Goal: Task Accomplishment & Management: Use online tool/utility

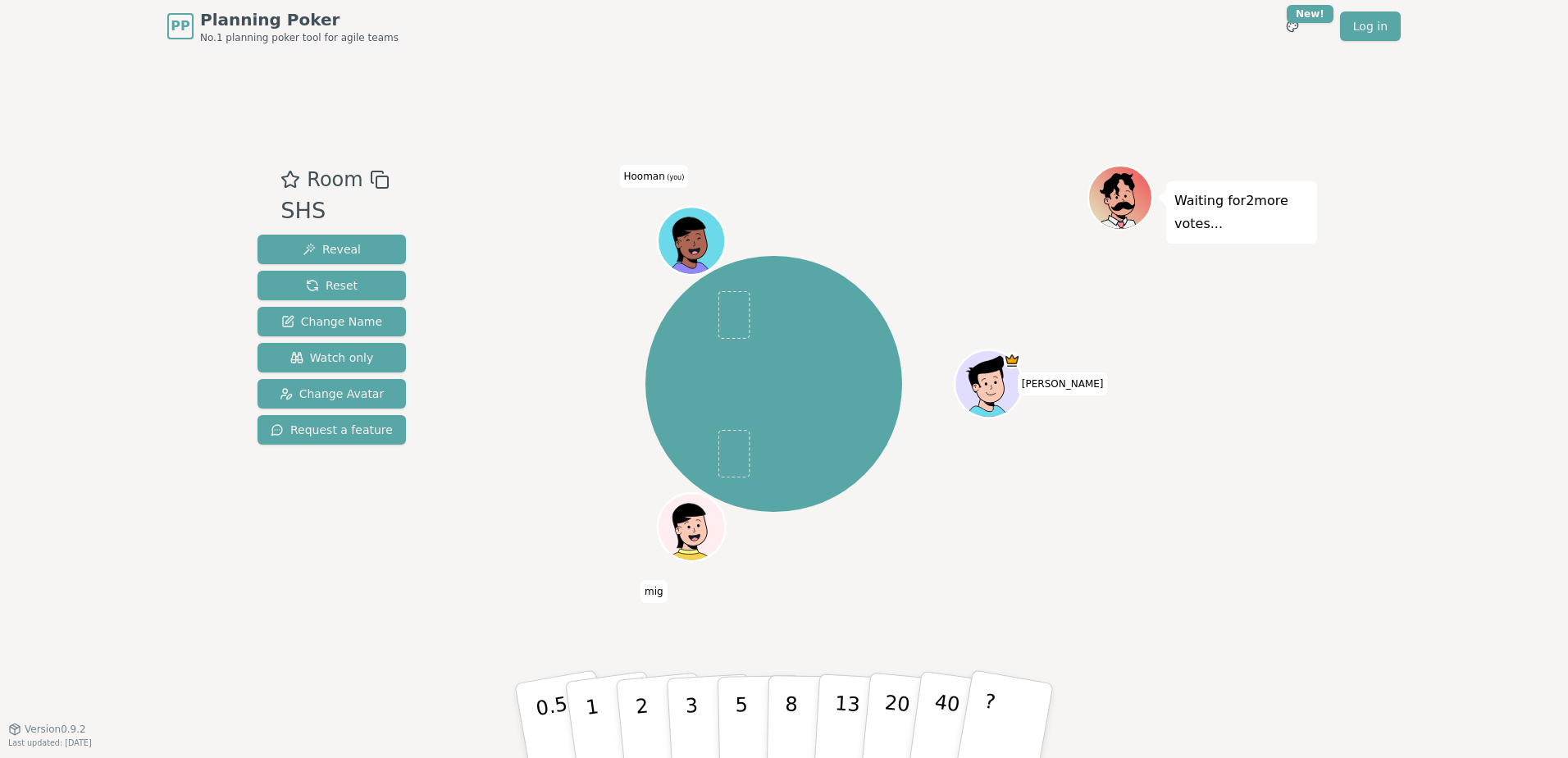
click at [676, 233] on icon at bounding box center [693, 236] width 53 height 7
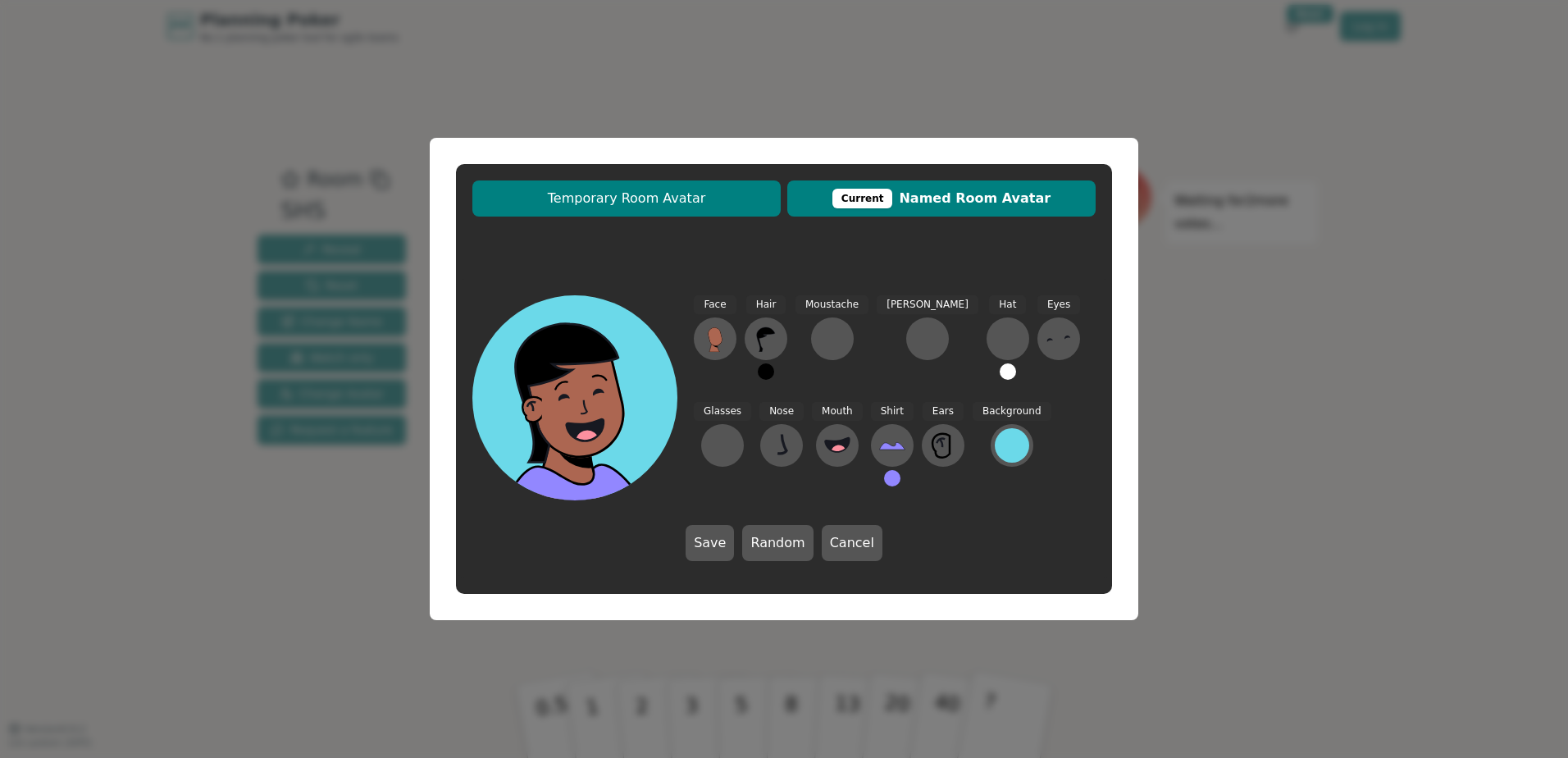
click at [668, 194] on span "Temporary Room Avatar" at bounding box center [626, 199] width 292 height 20
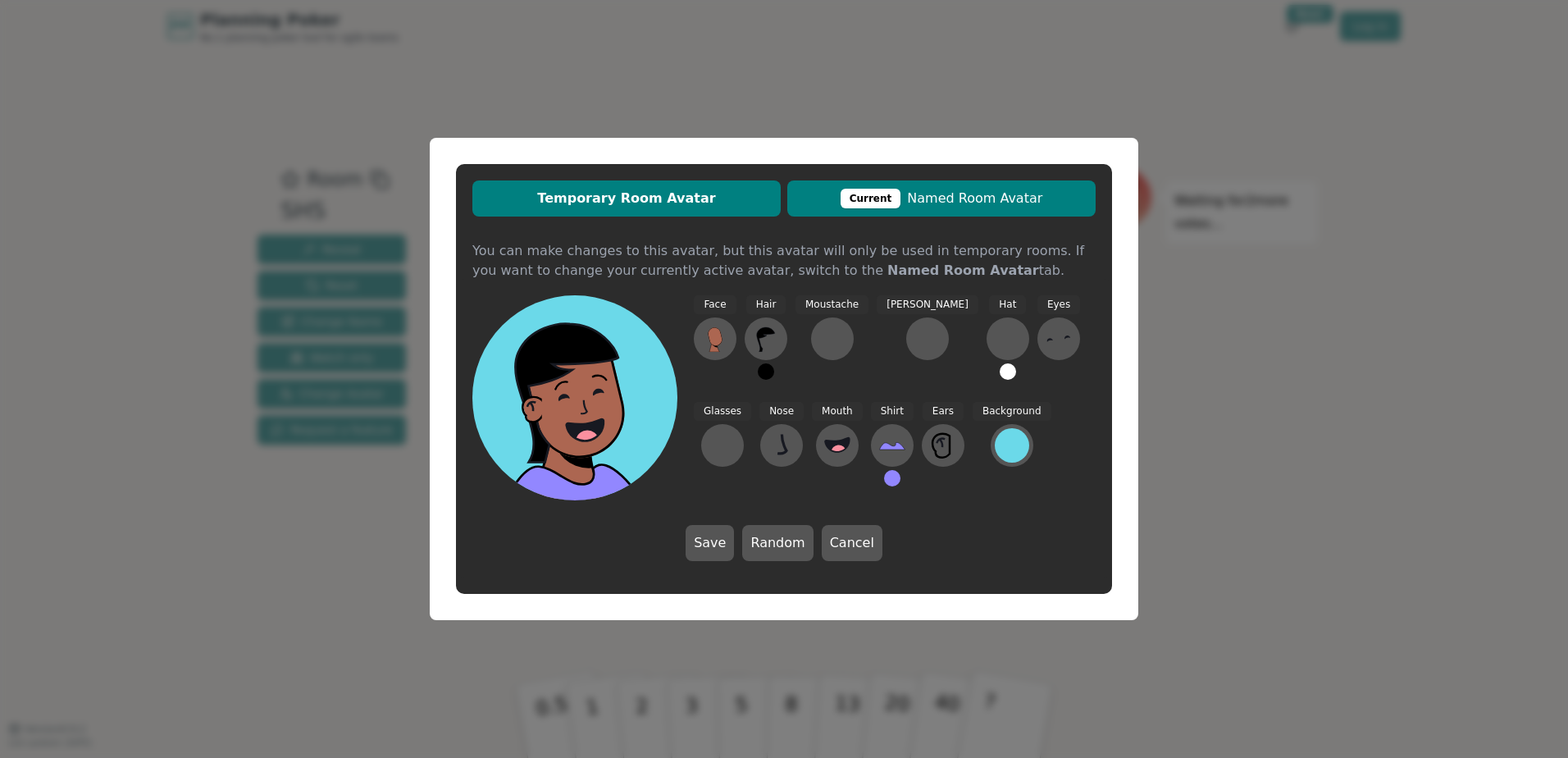
click at [1027, 204] on span "Current Named Room Avatar" at bounding box center [942, 199] width 292 height 20
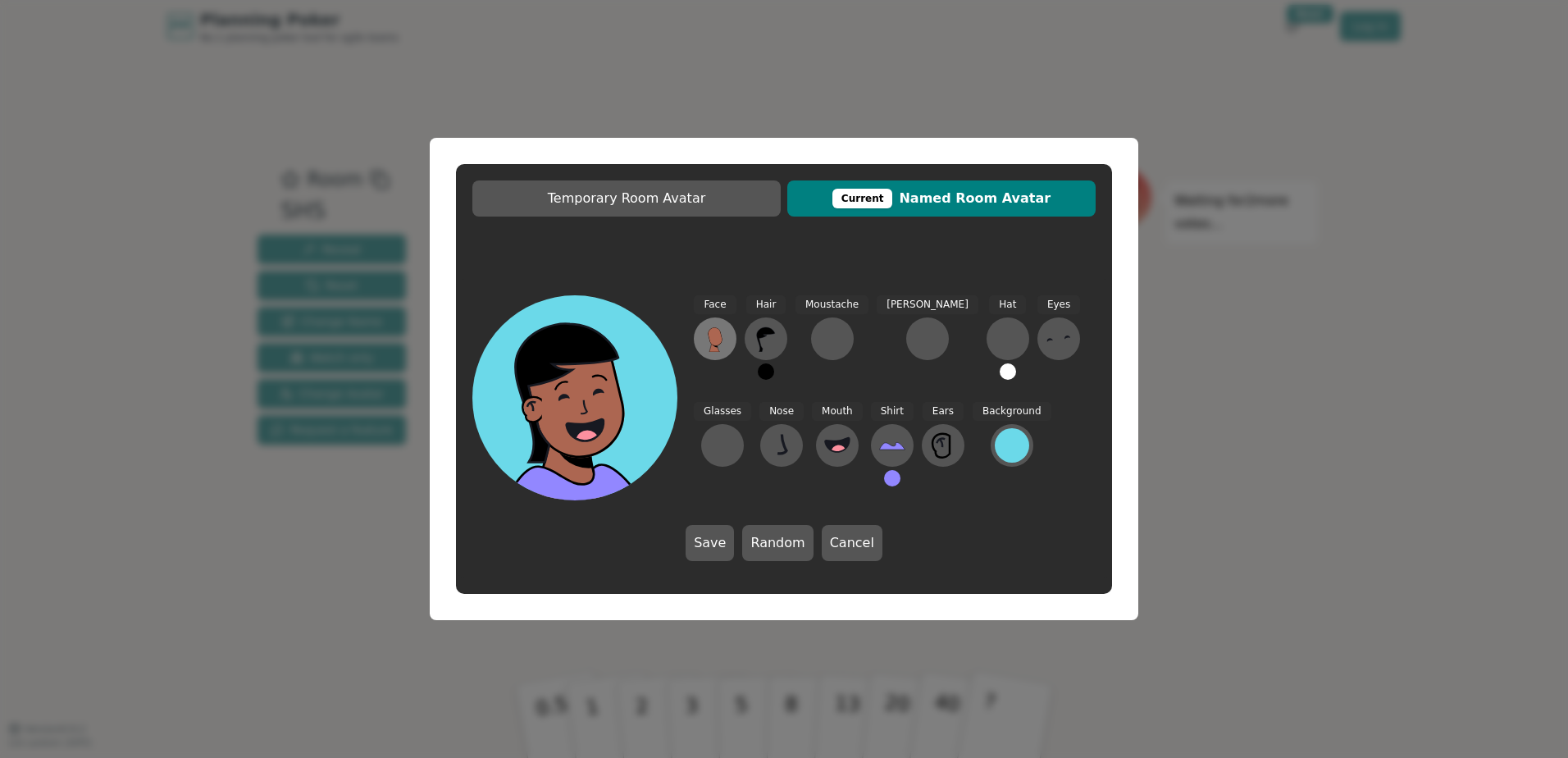
click at [728, 343] on icon at bounding box center [715, 339] width 26 height 26
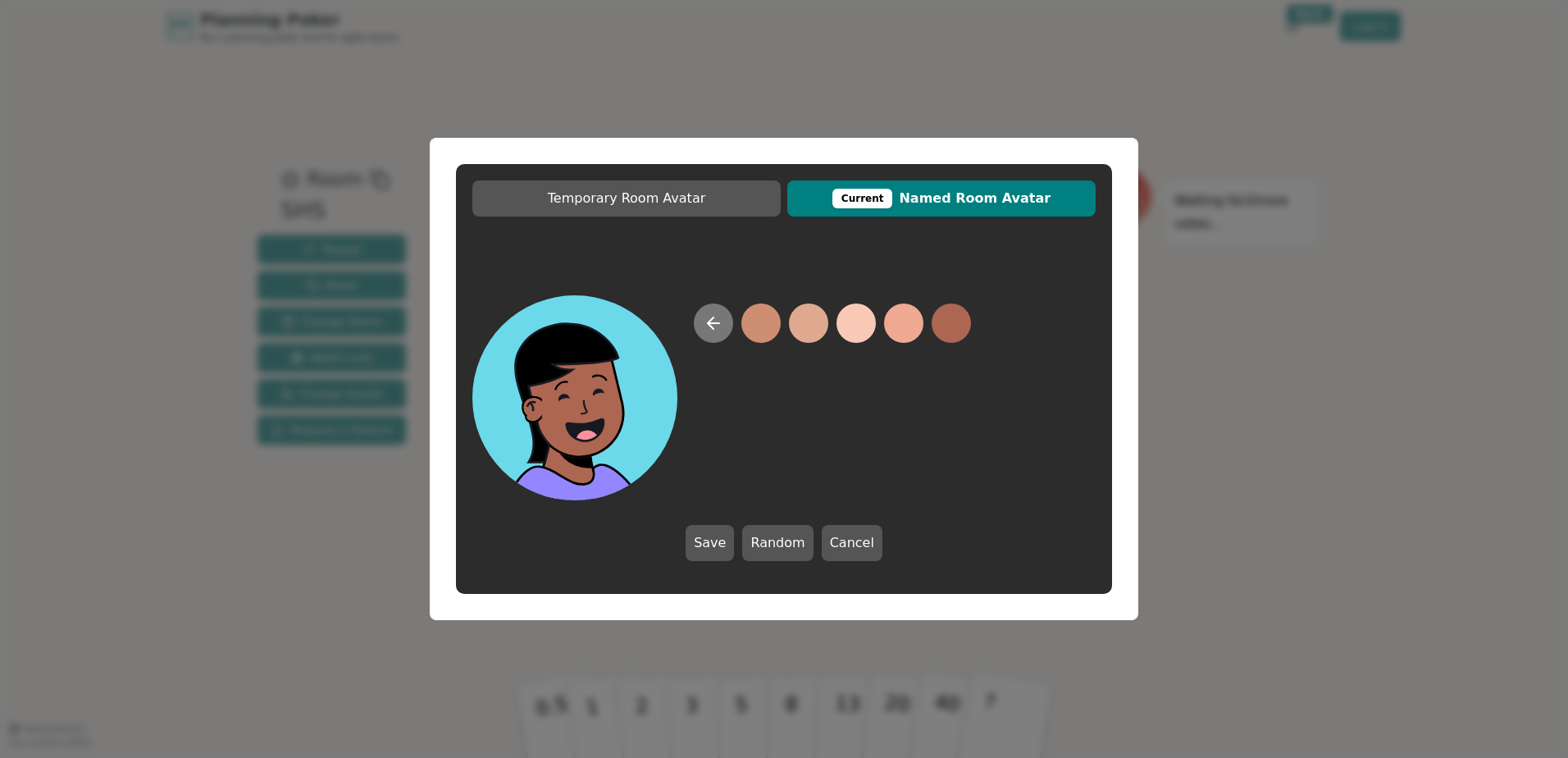
click at [715, 325] on icon at bounding box center [713, 324] width 20 height 20
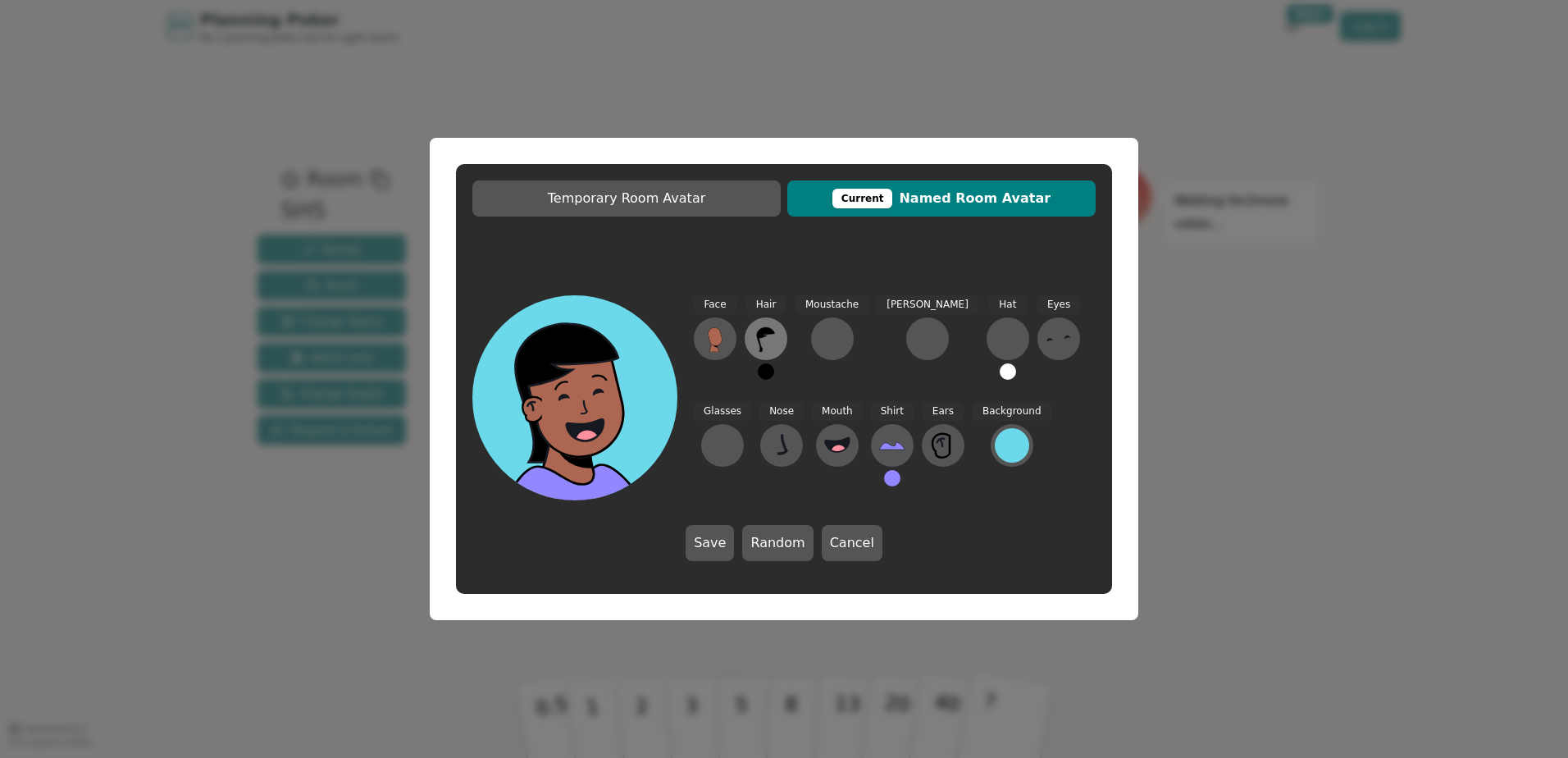
click at [763, 334] on icon at bounding box center [766, 340] width 18 height 25
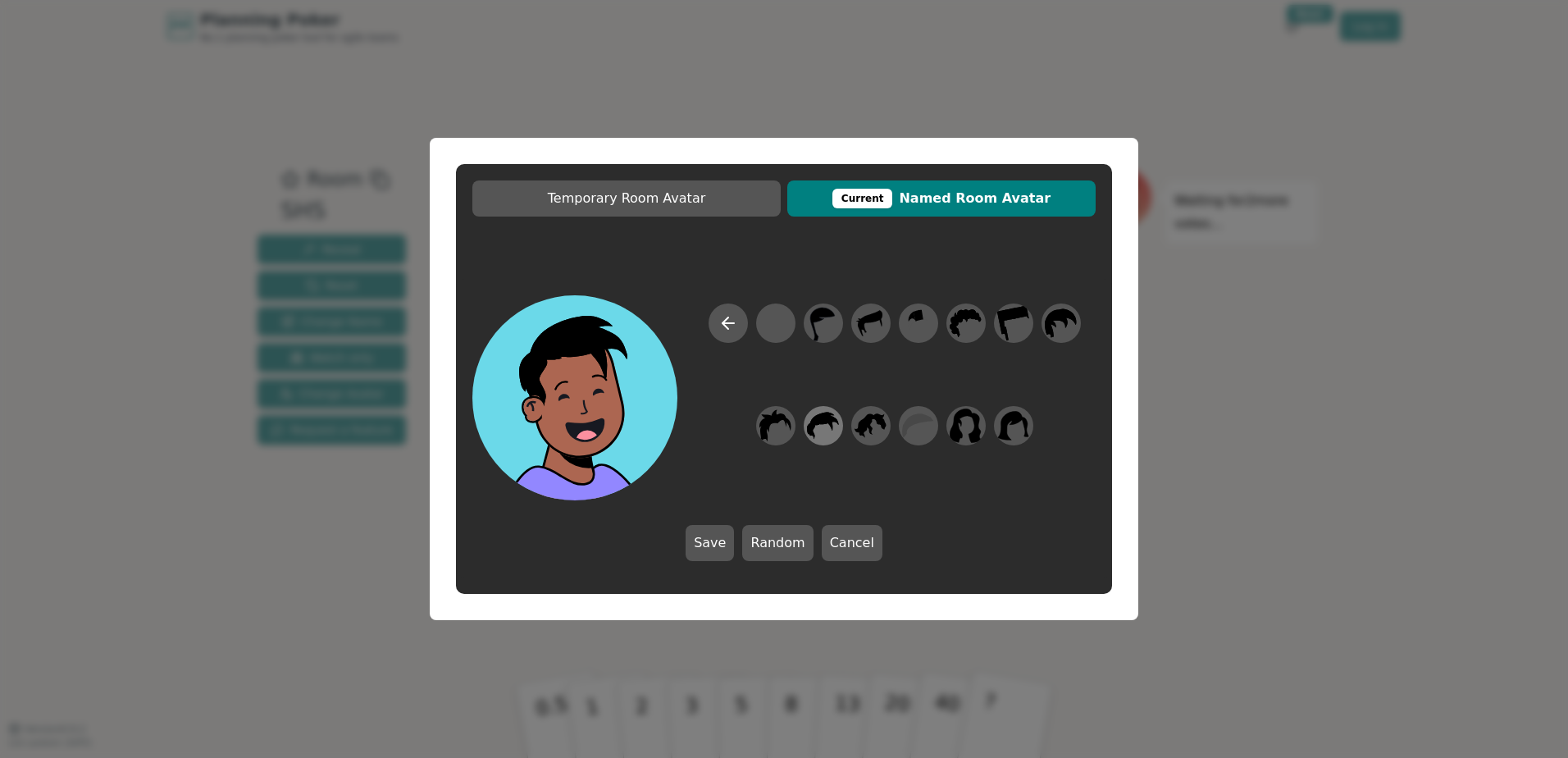
click at [825, 430] on icon at bounding box center [823, 425] width 32 height 37
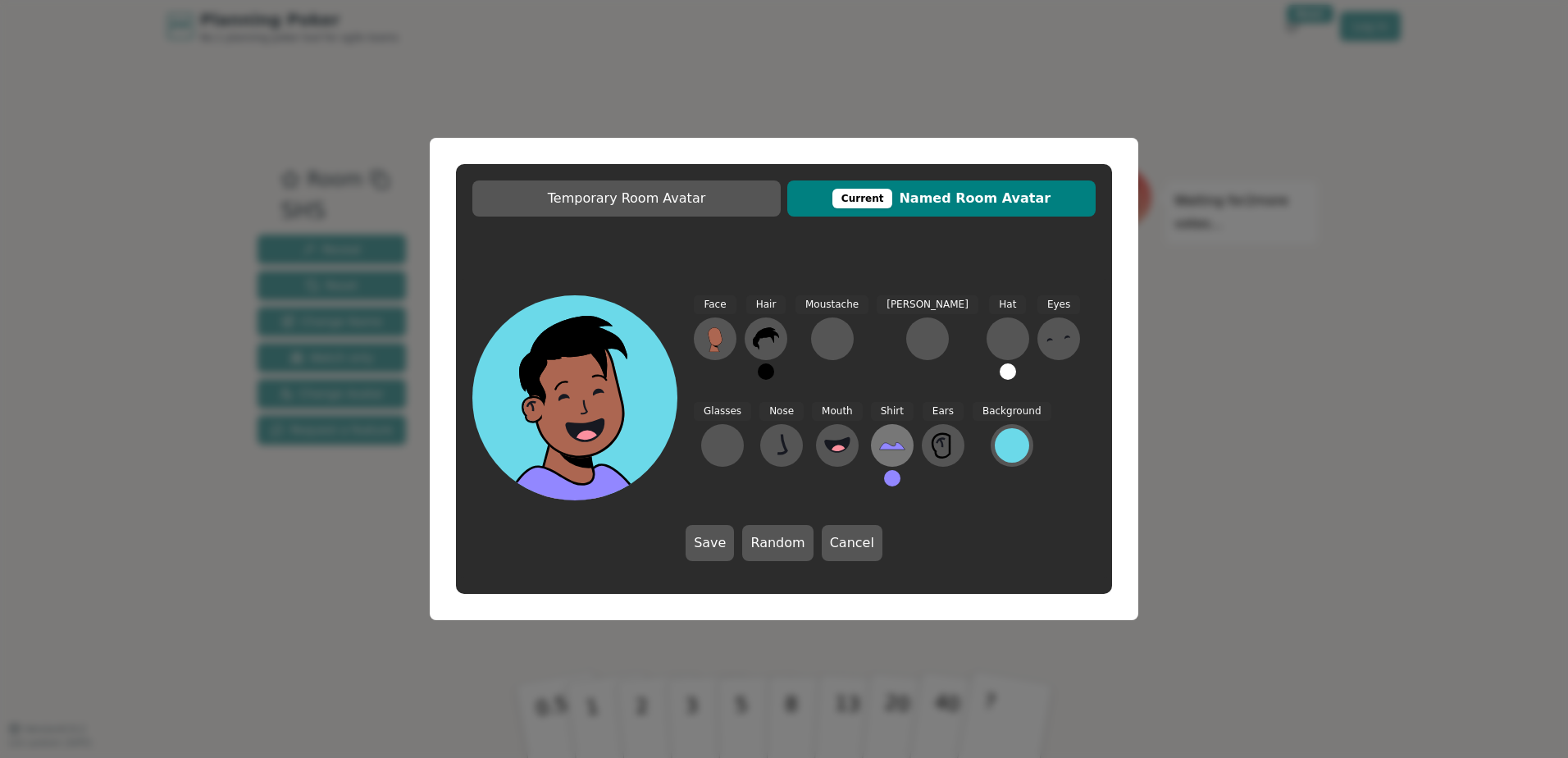
click at [879, 441] on icon at bounding box center [892, 445] width 26 height 26
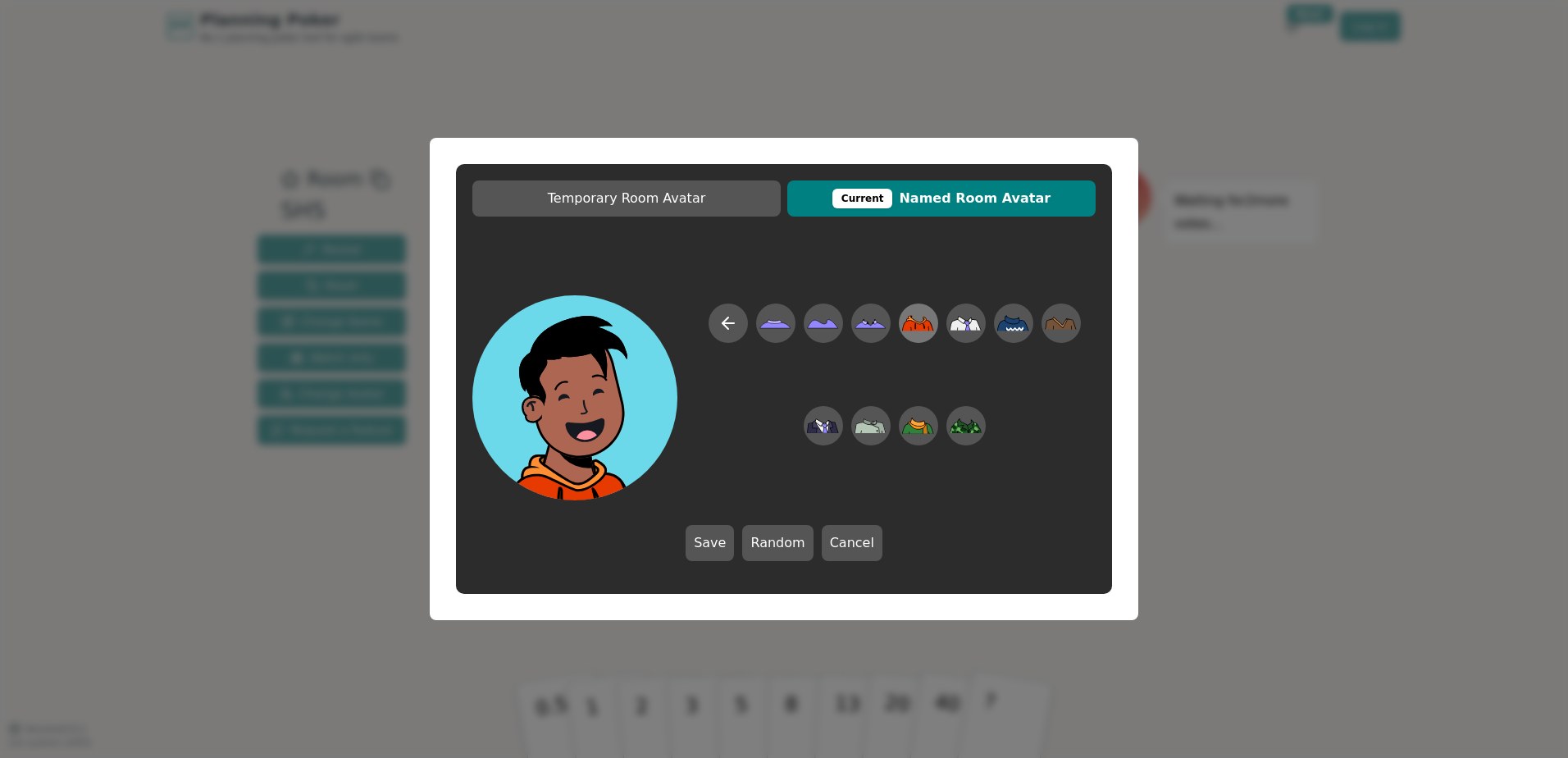
click at [922, 331] on icon at bounding box center [918, 324] width 32 height 16
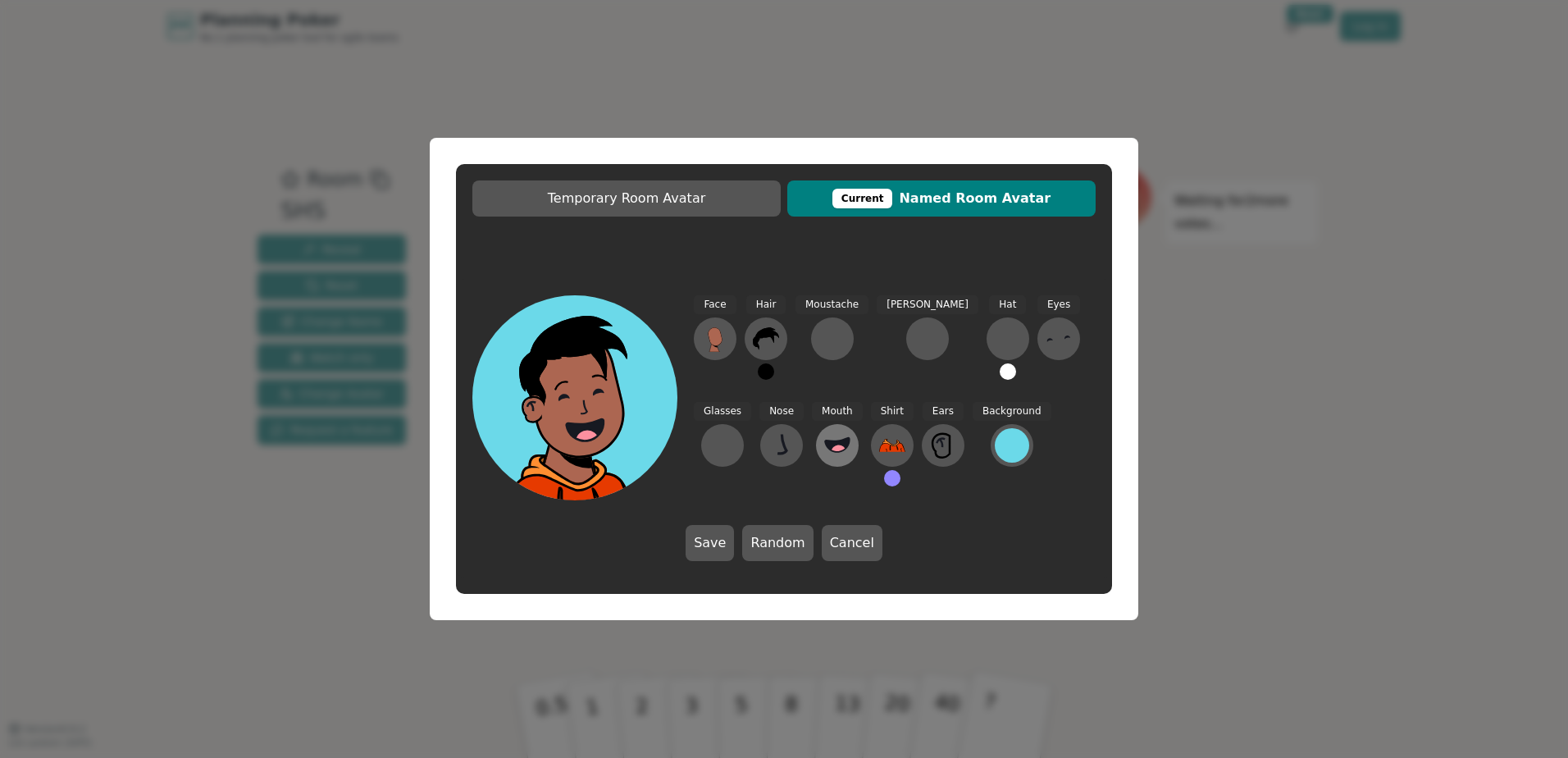
click at [824, 438] on icon at bounding box center [837, 445] width 26 height 26
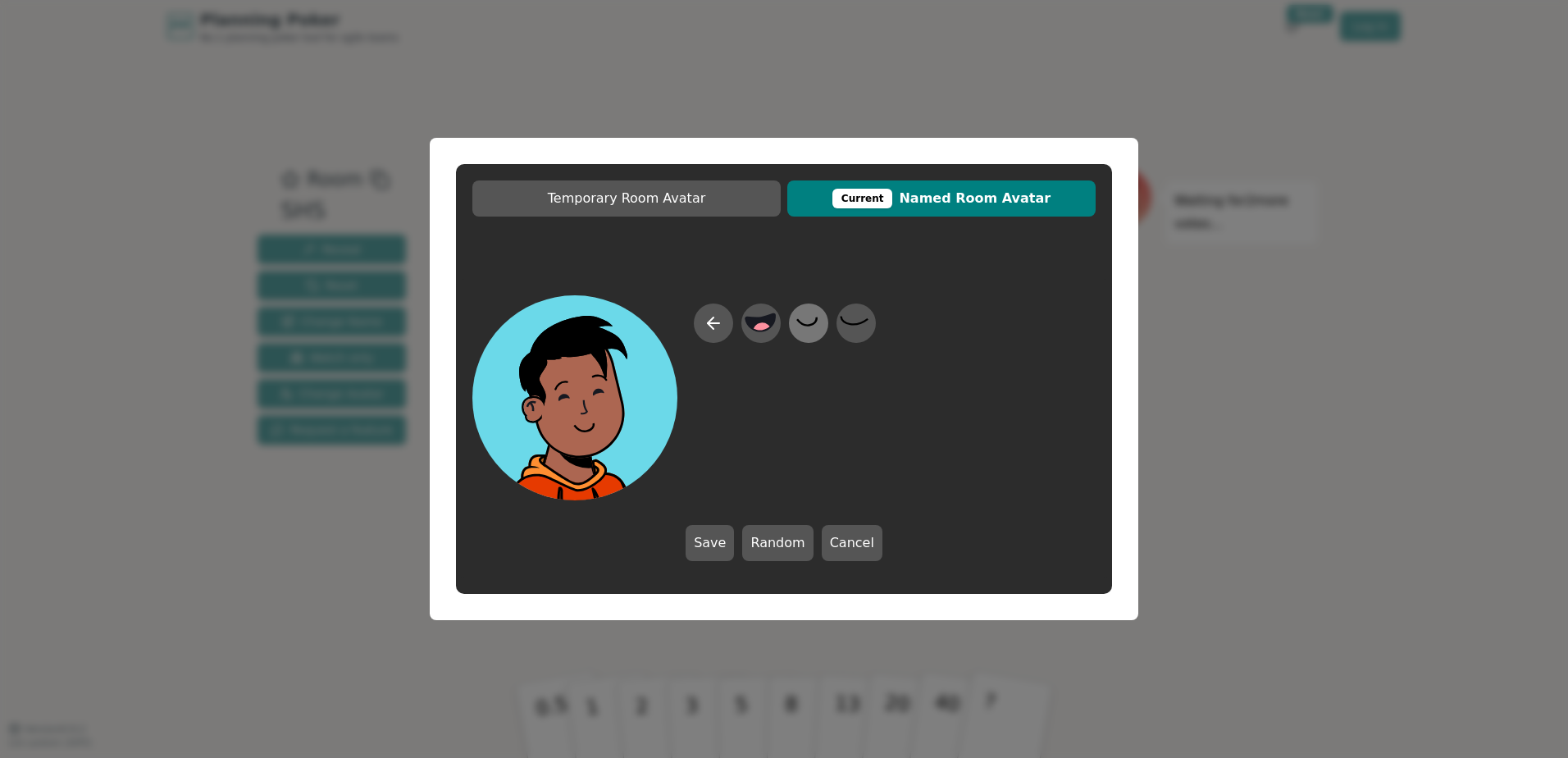
click at [802, 328] on icon at bounding box center [808, 324] width 32 height 37
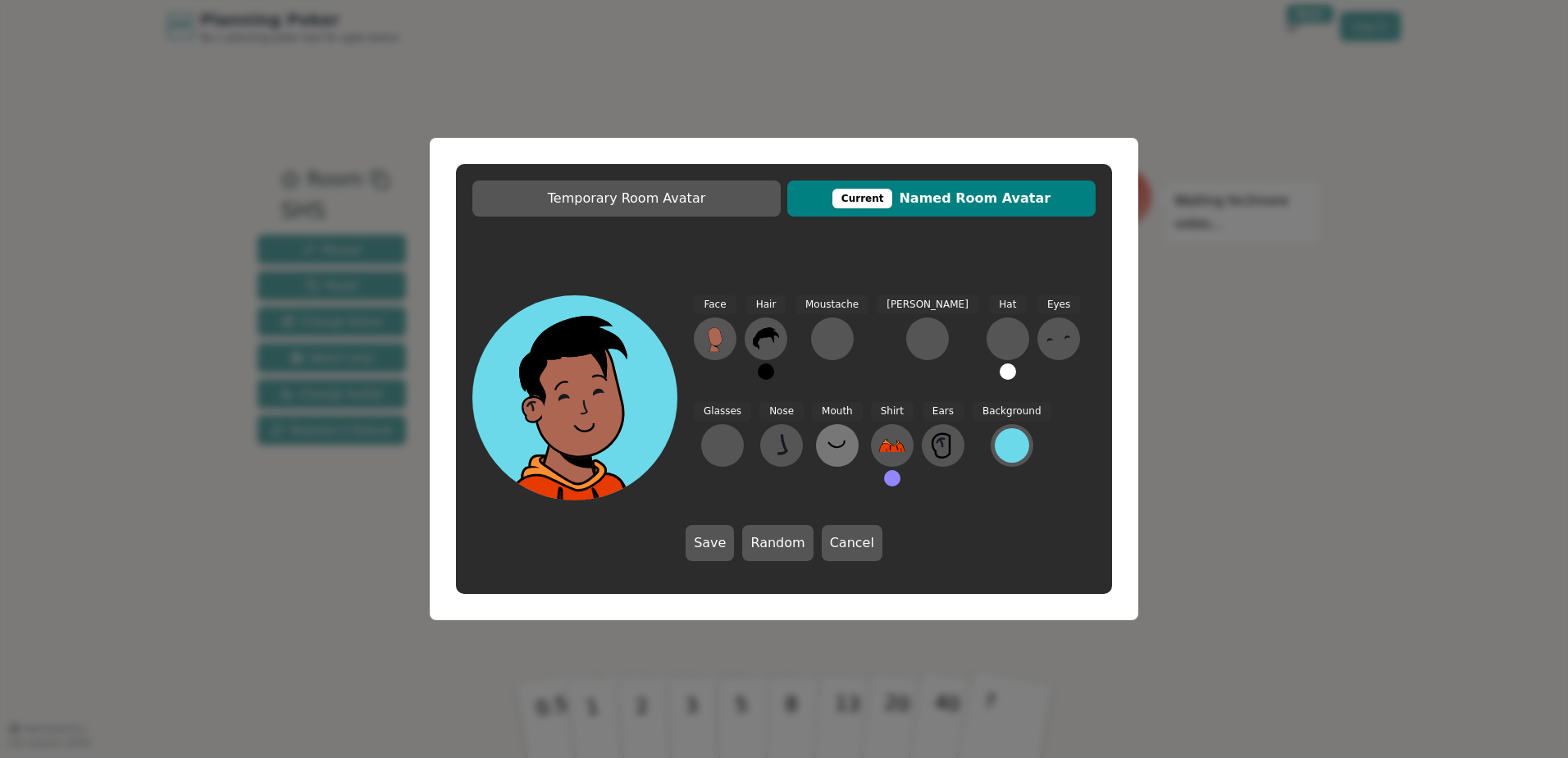
click at [824, 448] on icon at bounding box center [837, 445] width 26 height 26
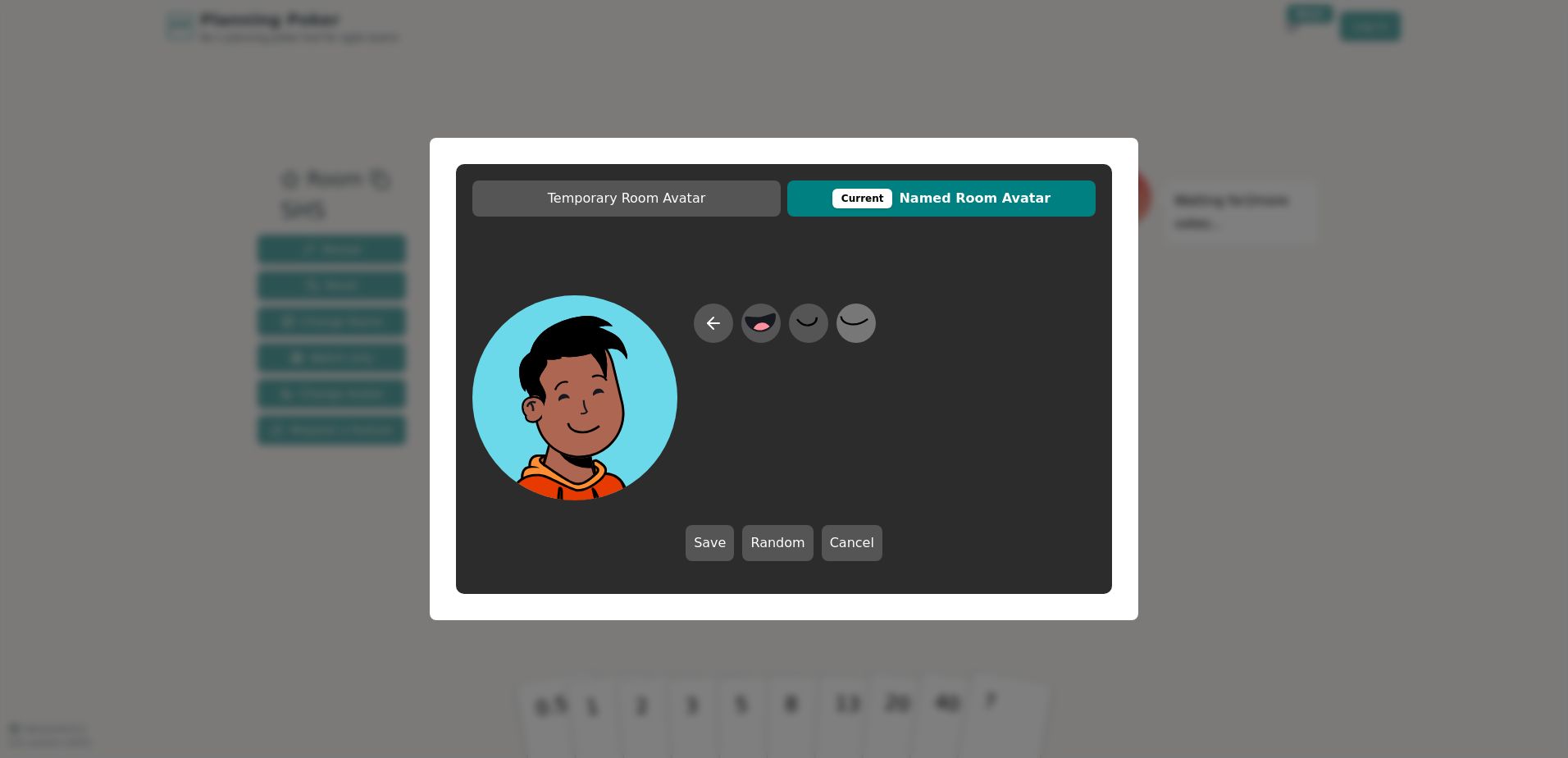
click at [865, 317] on icon at bounding box center [855, 324] width 32 height 37
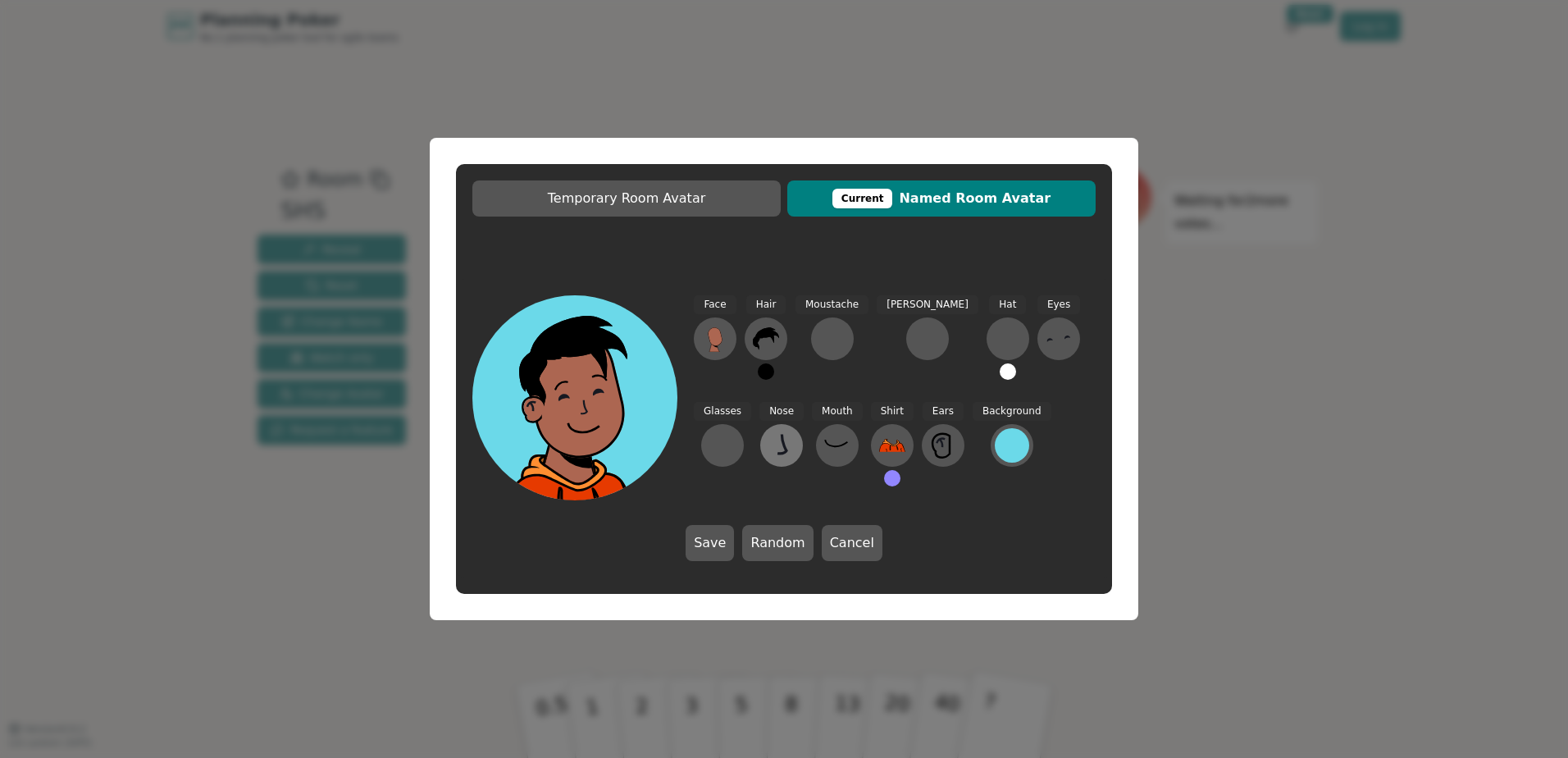
click at [768, 441] on icon at bounding box center [782, 445] width 26 height 26
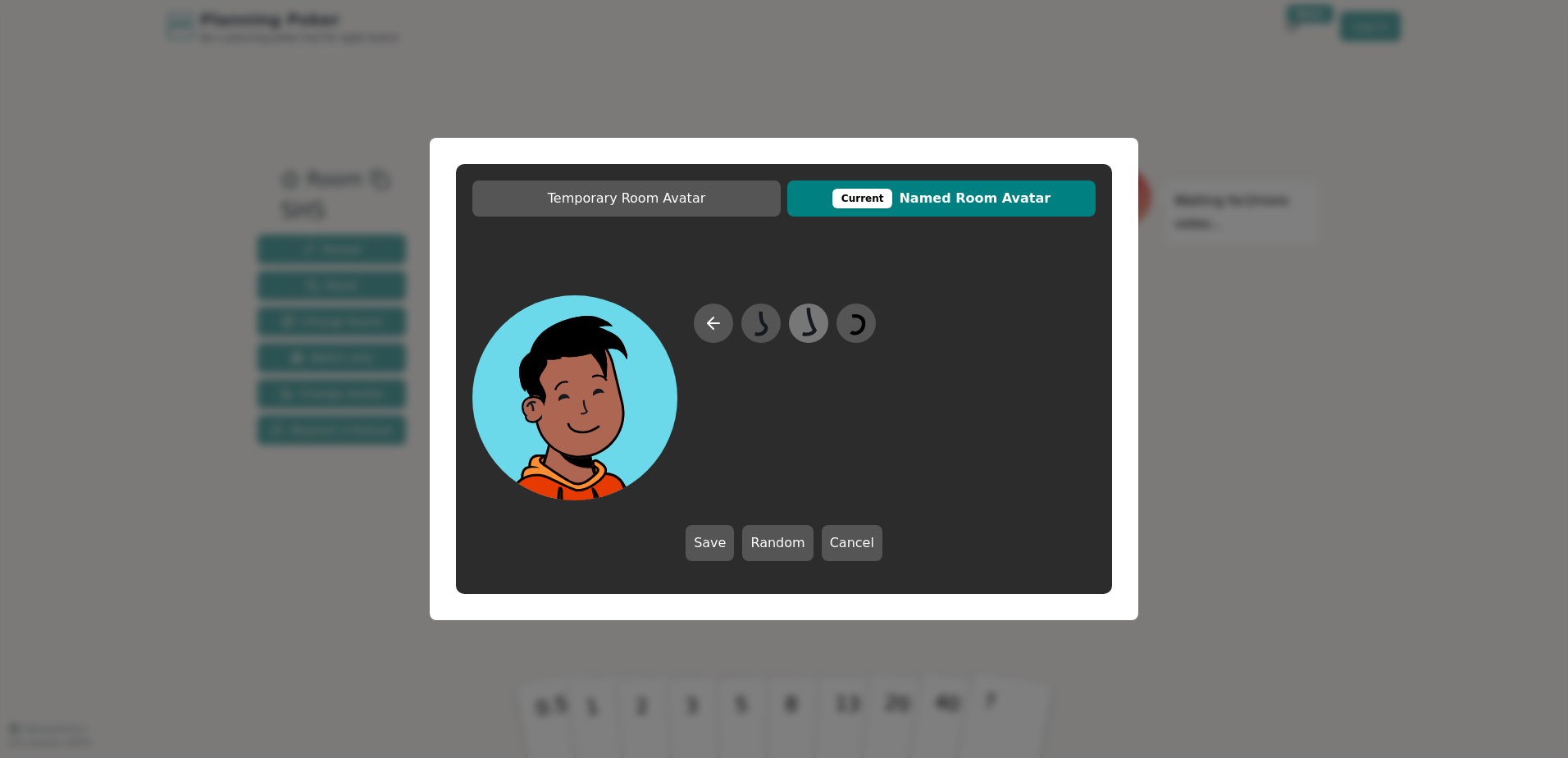
click at [821, 319] on icon at bounding box center [808, 324] width 32 height 37
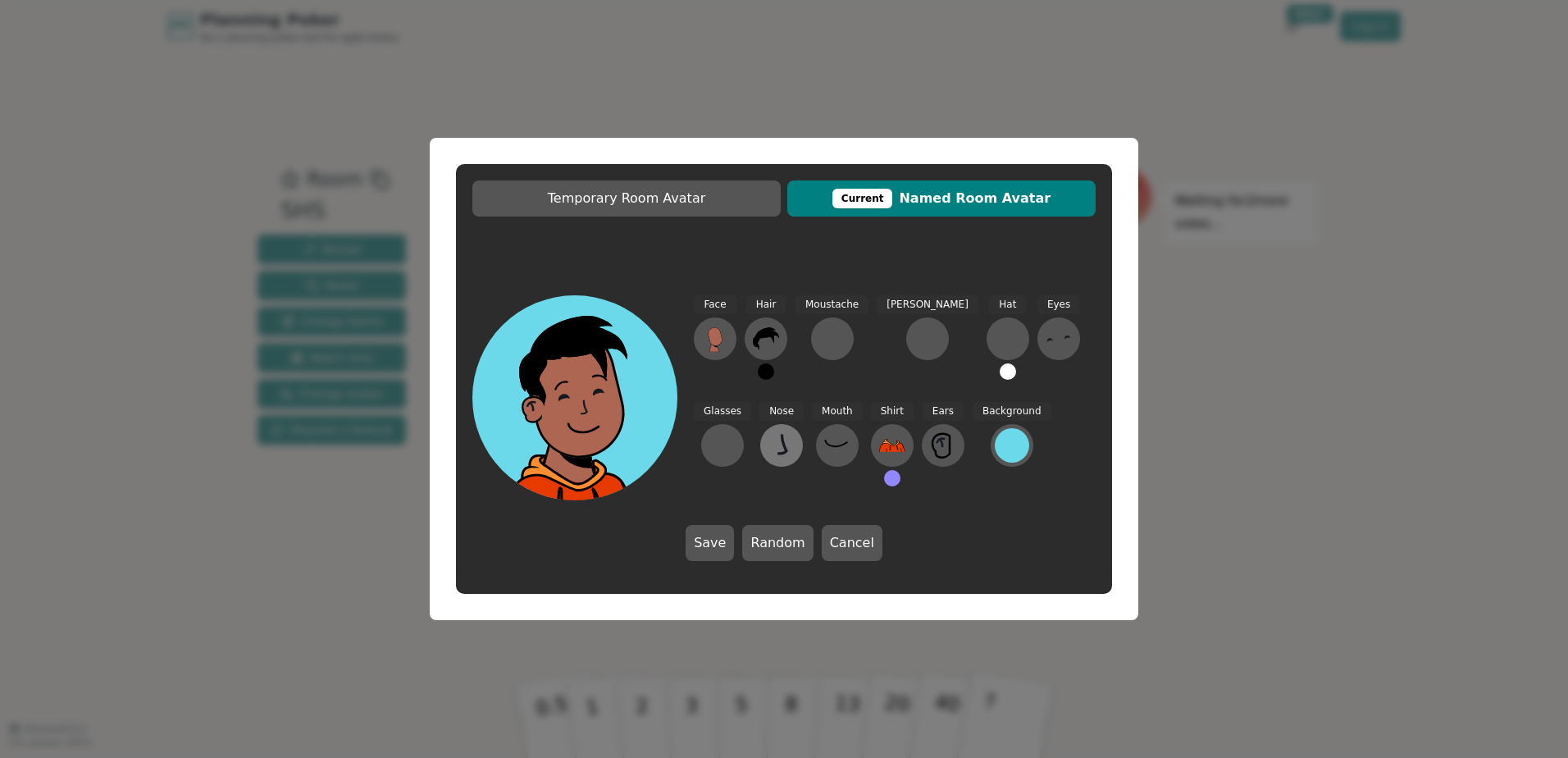
click at [777, 452] on icon at bounding box center [782, 443] width 9 height 20
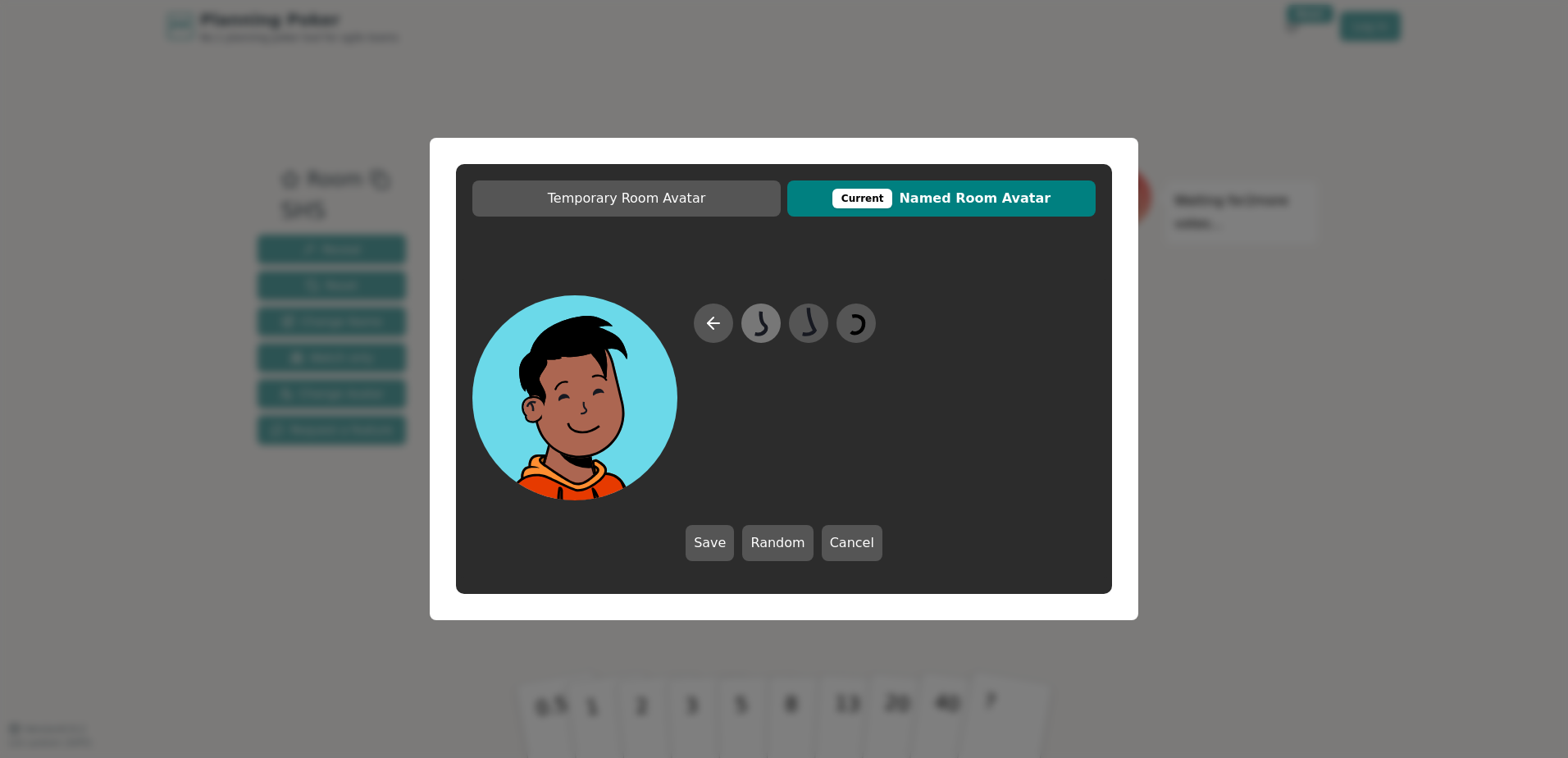
click at [763, 320] on icon at bounding box center [761, 323] width 11 height 23
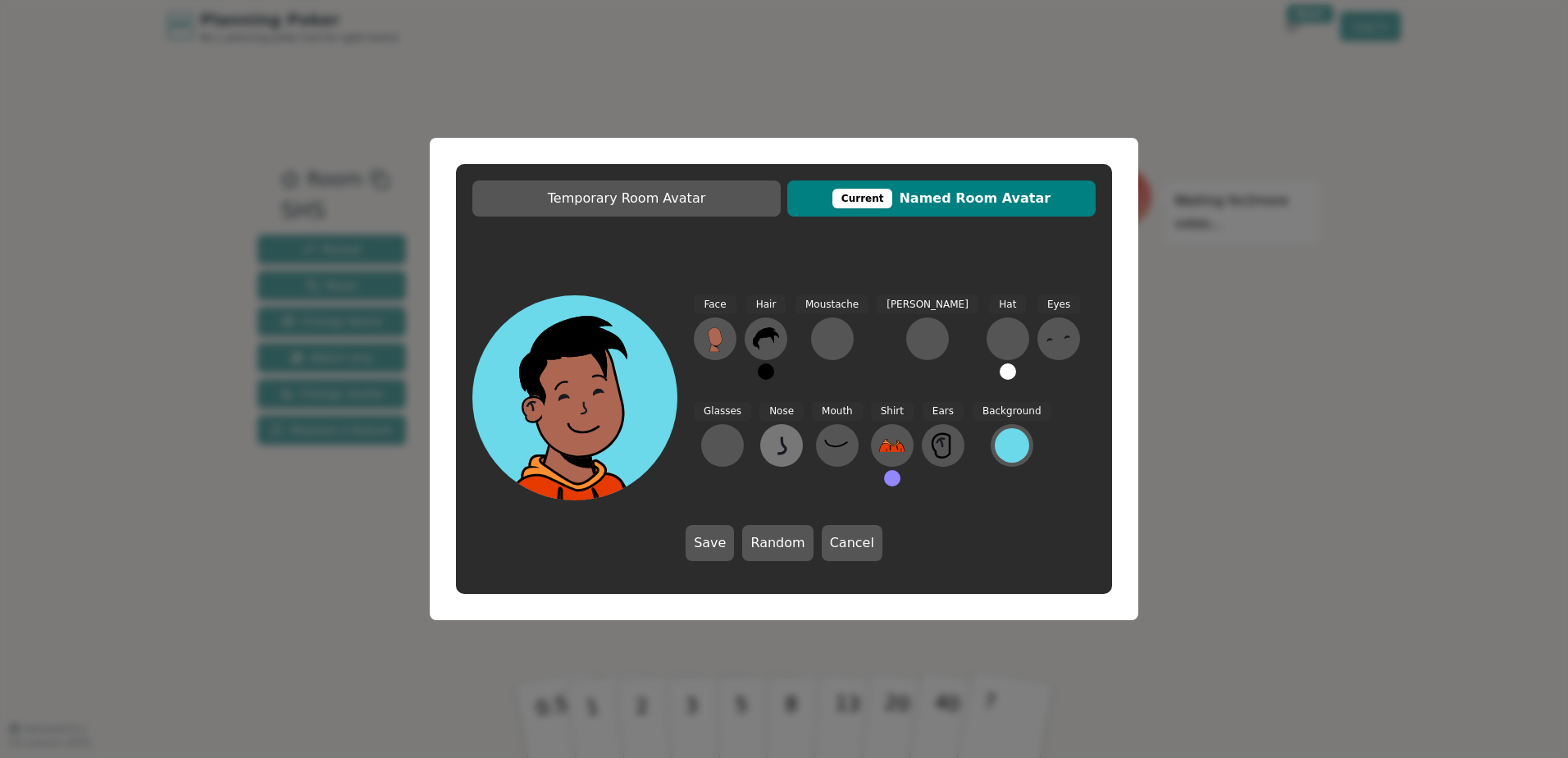
click at [768, 447] on icon at bounding box center [782, 445] width 26 height 26
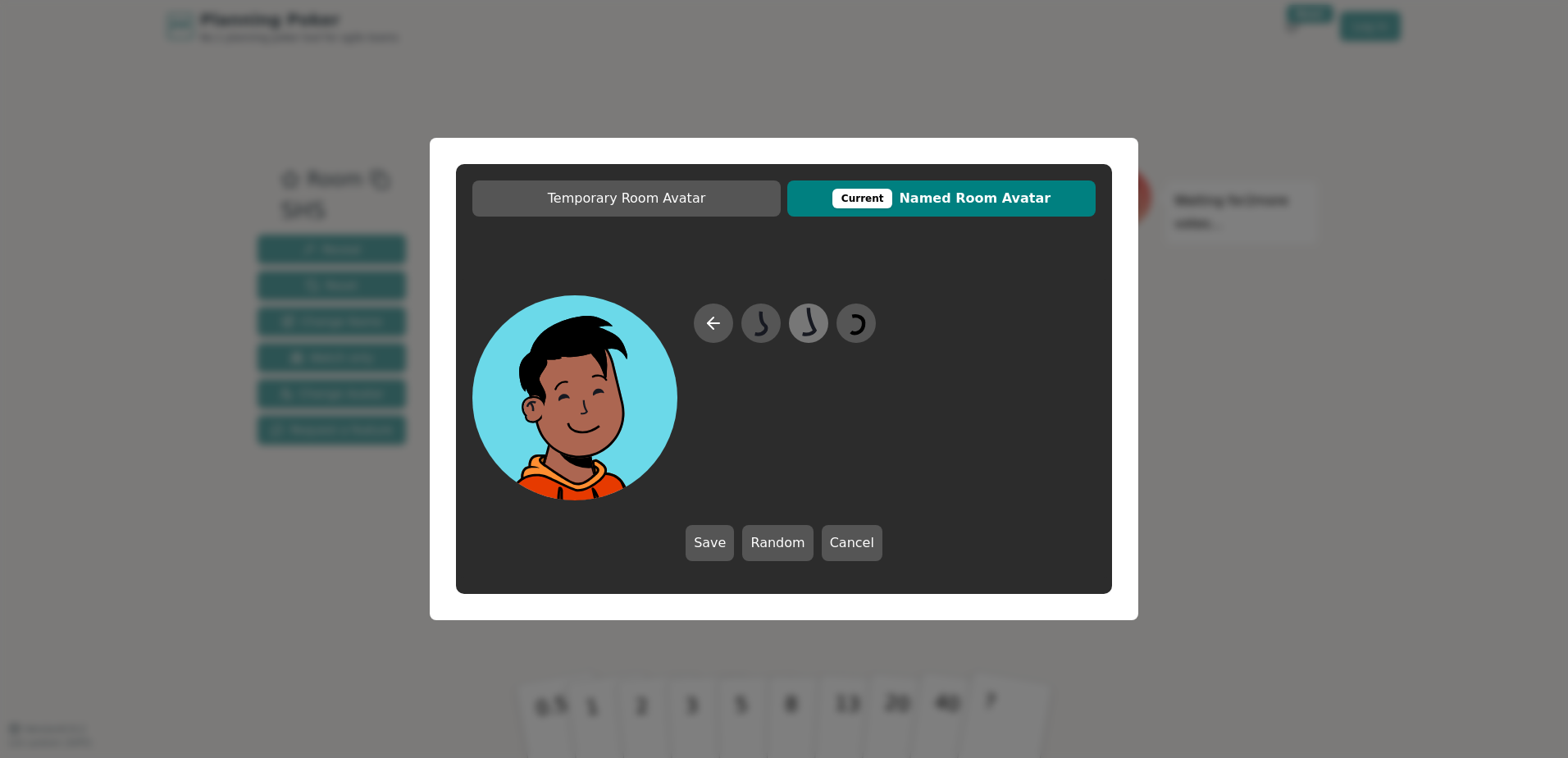
click at [804, 328] on icon at bounding box center [808, 324] width 32 height 37
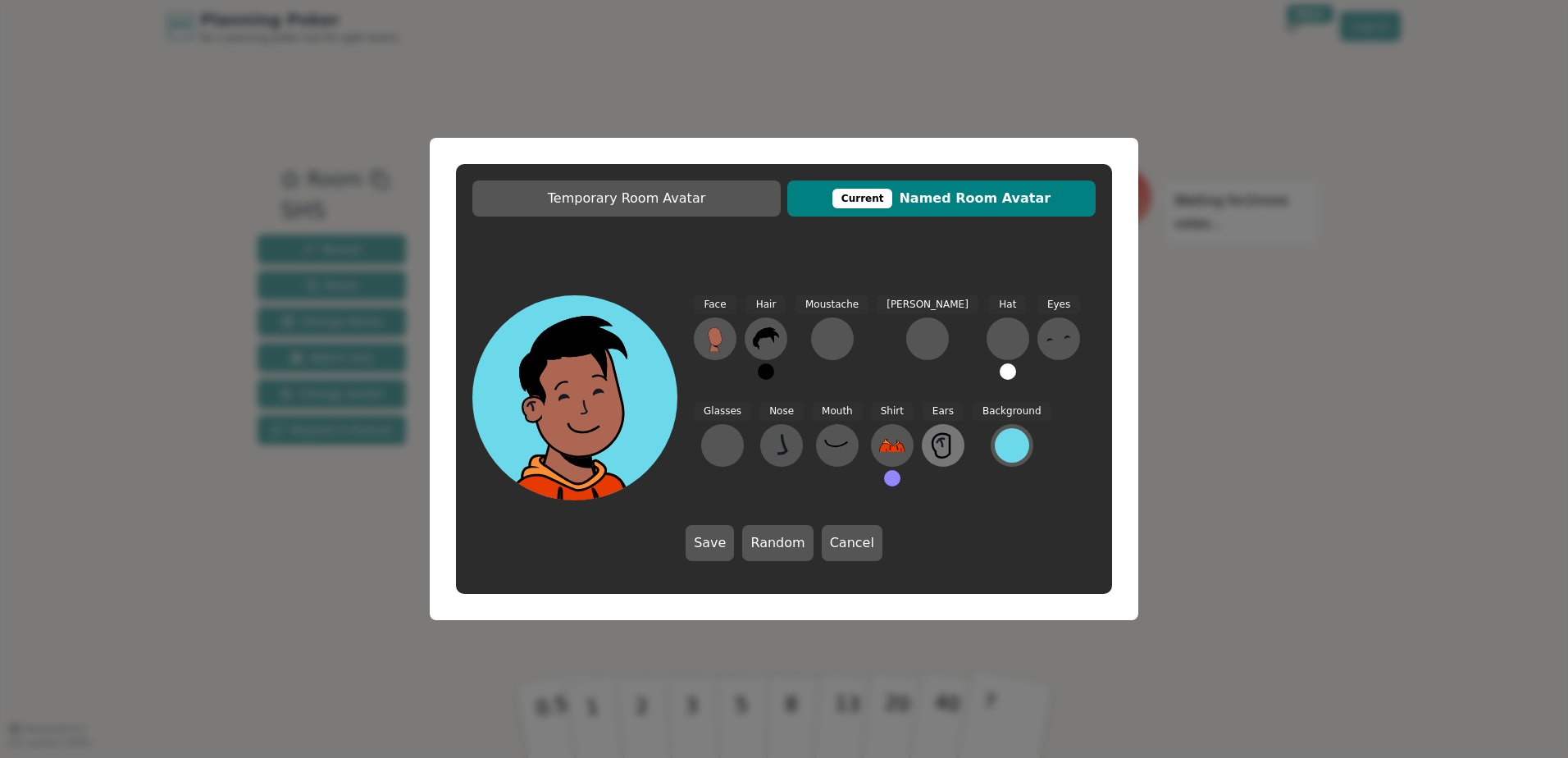
click at [930, 438] on icon at bounding box center [943, 445] width 26 height 26
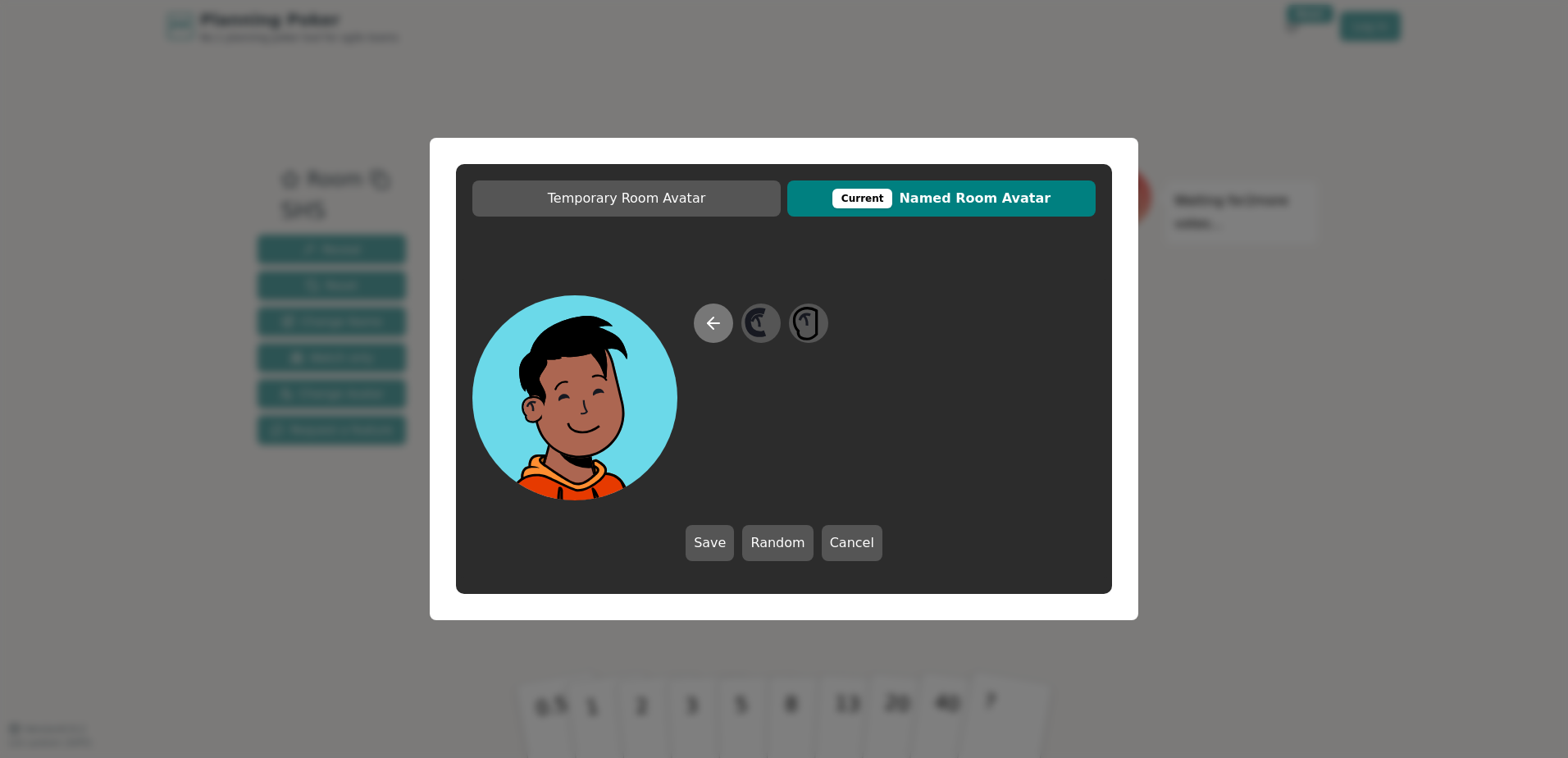
click at [717, 328] on icon at bounding box center [713, 324] width 20 height 20
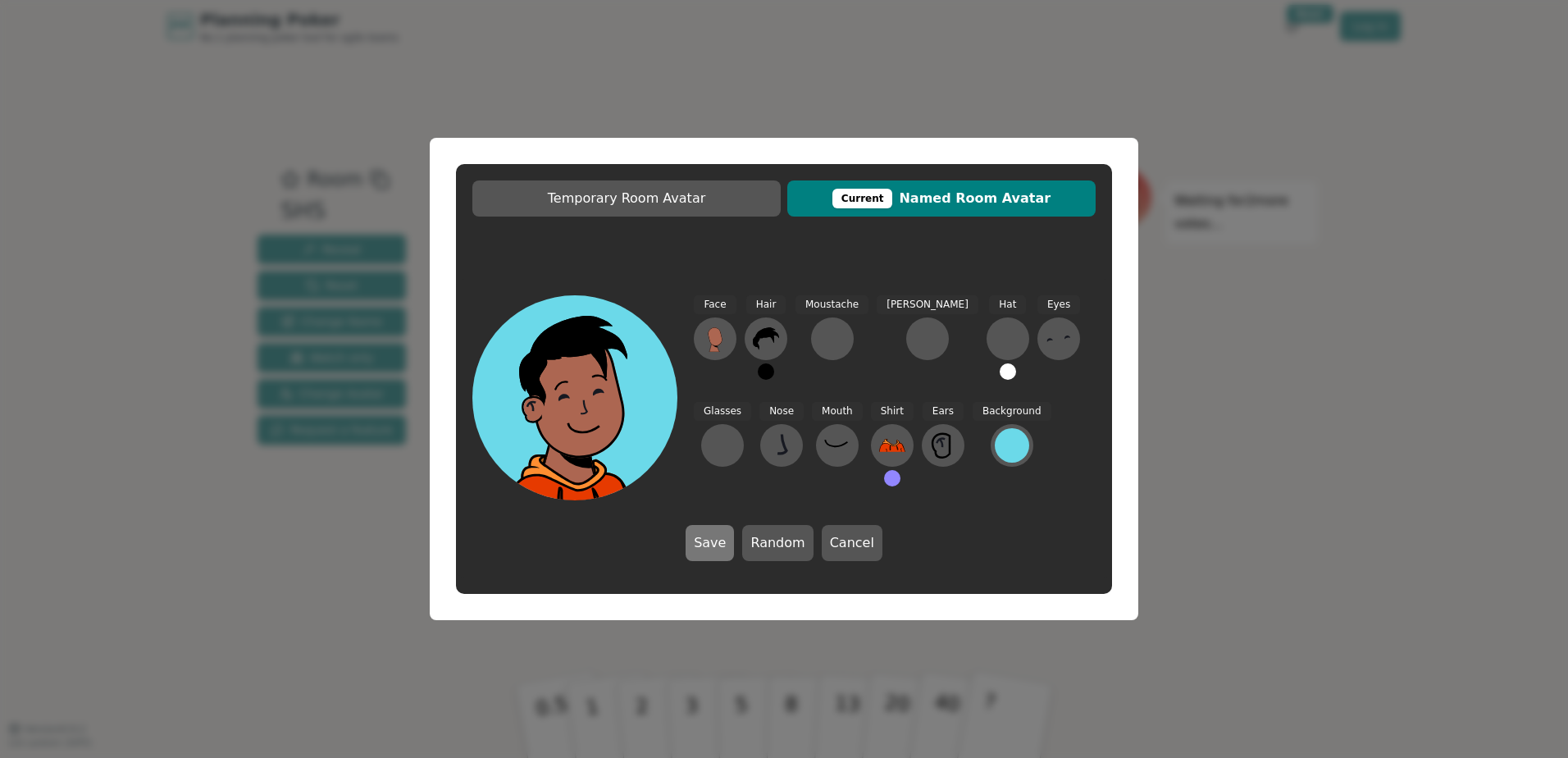
click at [714, 547] on button "Save" at bounding box center [709, 543] width 48 height 36
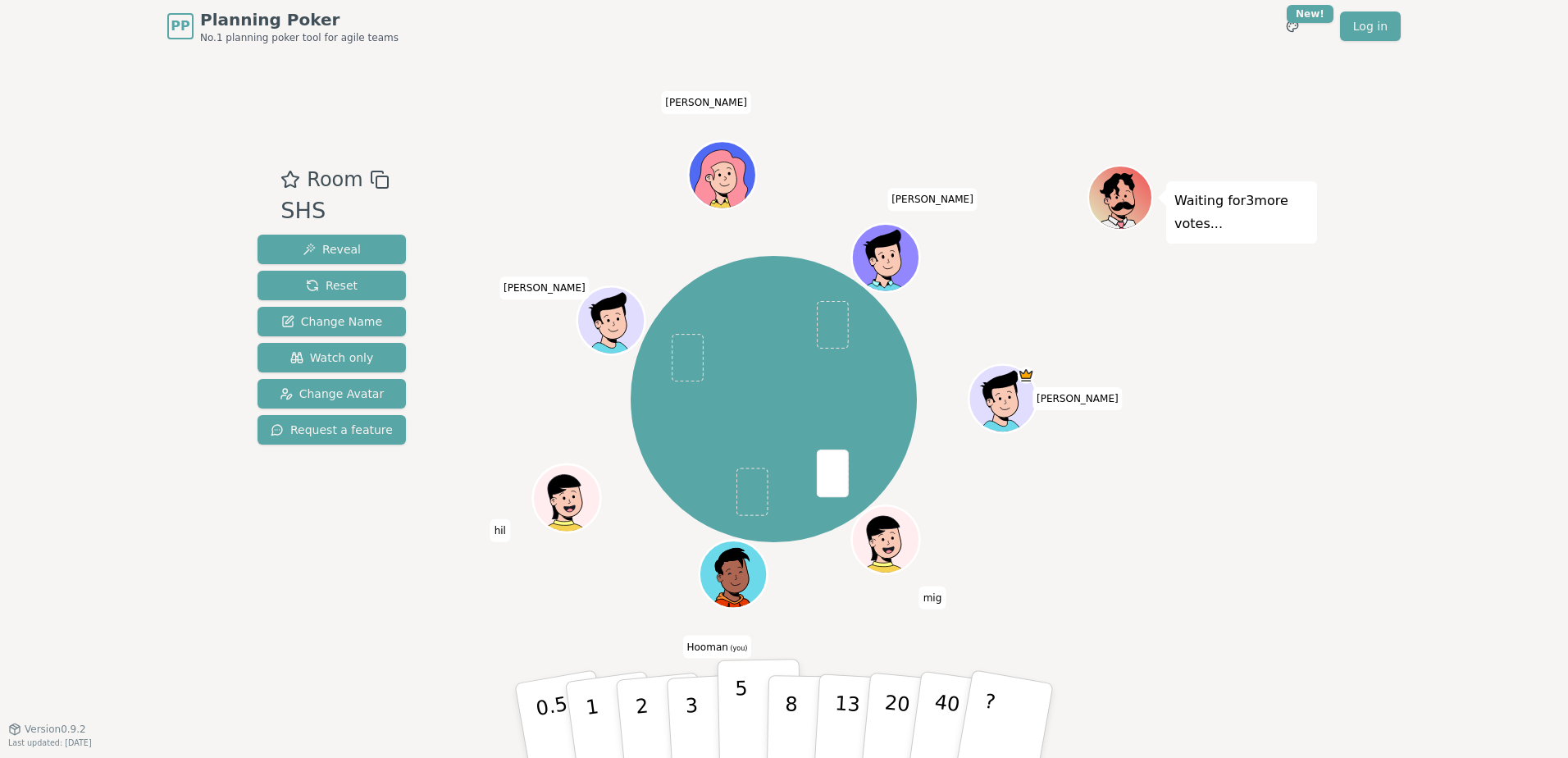
click at [737, 701] on p "5" at bounding box center [741, 721] width 14 height 89
click at [1189, 594] on div "Waiting for 2 more votes..." at bounding box center [1202, 390] width 230 height 451
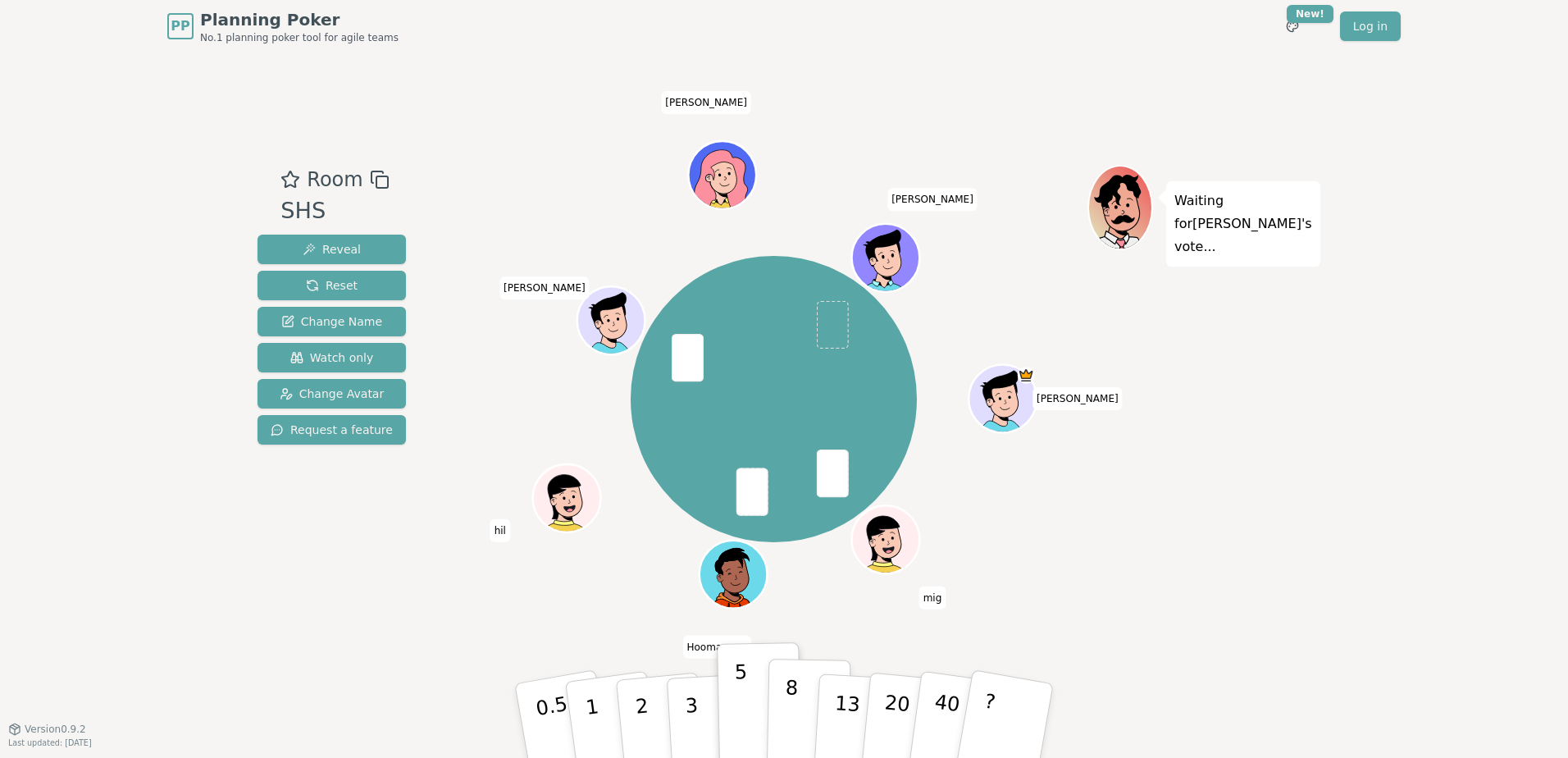
click at [779, 713] on button "8" at bounding box center [809, 721] width 85 height 125
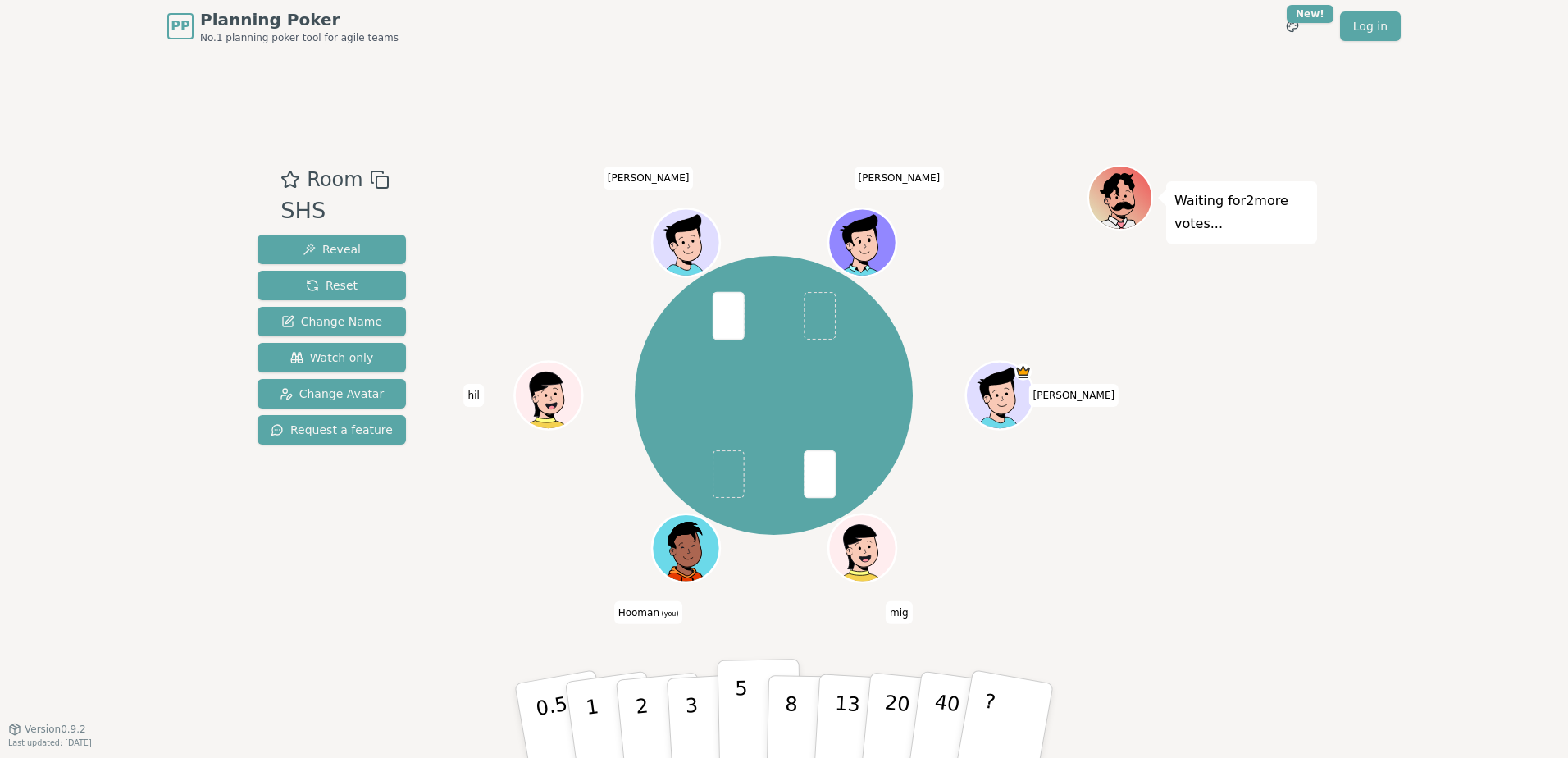
click at [730, 695] on button "5" at bounding box center [759, 721] width 85 height 125
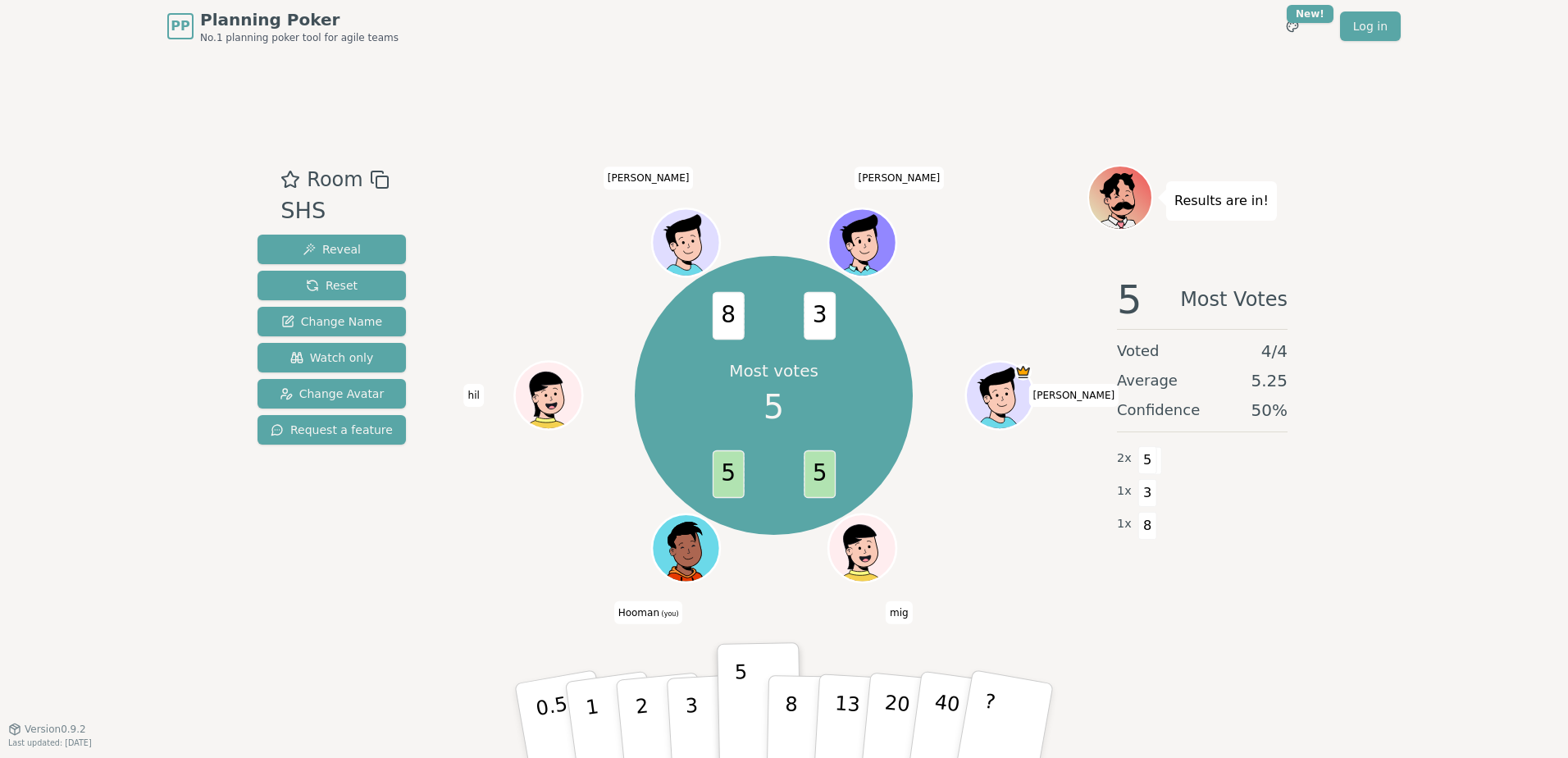
click at [440, 507] on div "Room SHS Reveal Reset Change Name Watch only Change Avatar Request a feature Mo…" at bounding box center [784, 390] width 1066 height 451
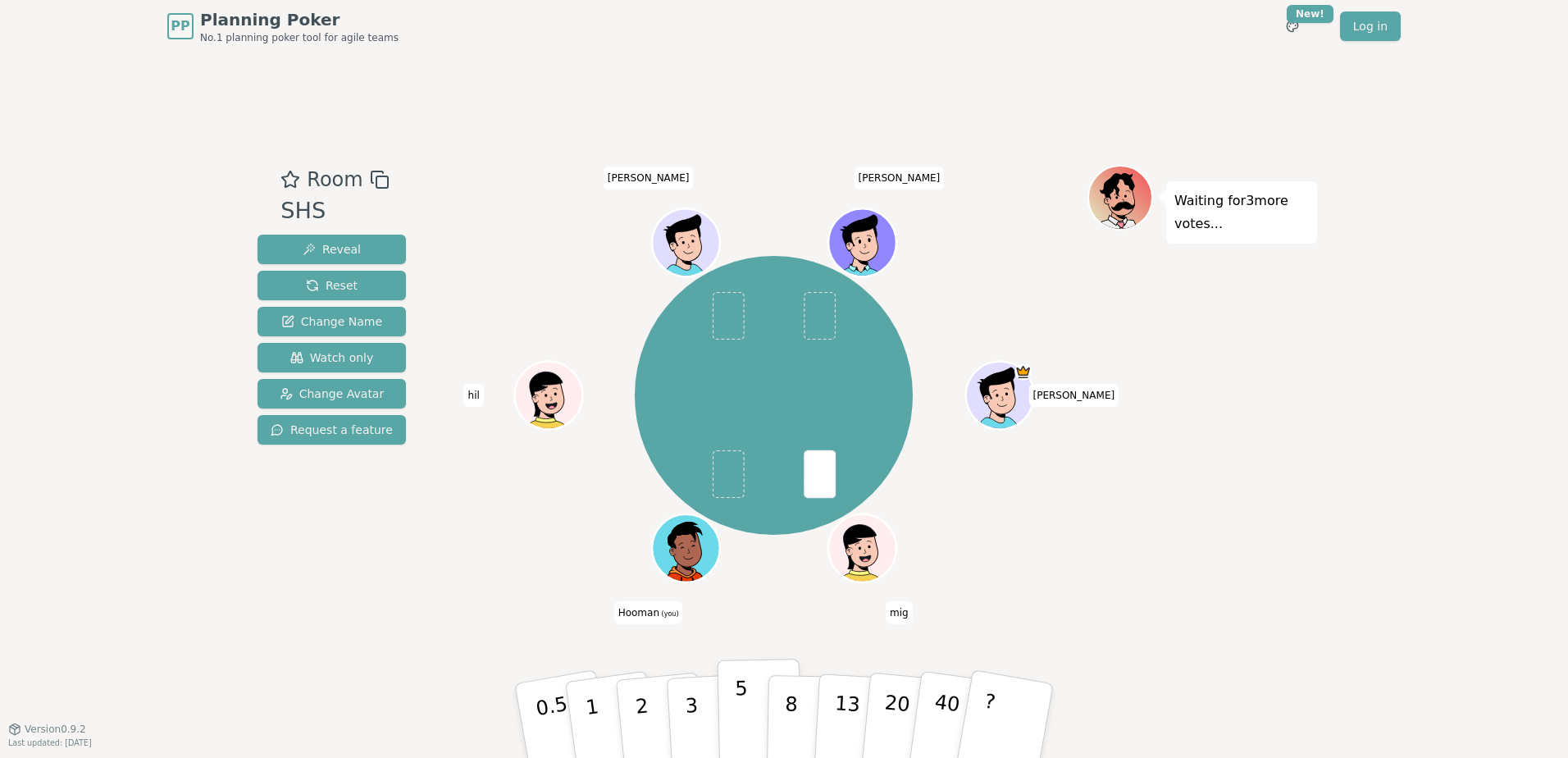
click at [729, 702] on button "5" at bounding box center [759, 721] width 85 height 125
click at [745, 713] on p "5" at bounding box center [741, 721] width 14 height 89
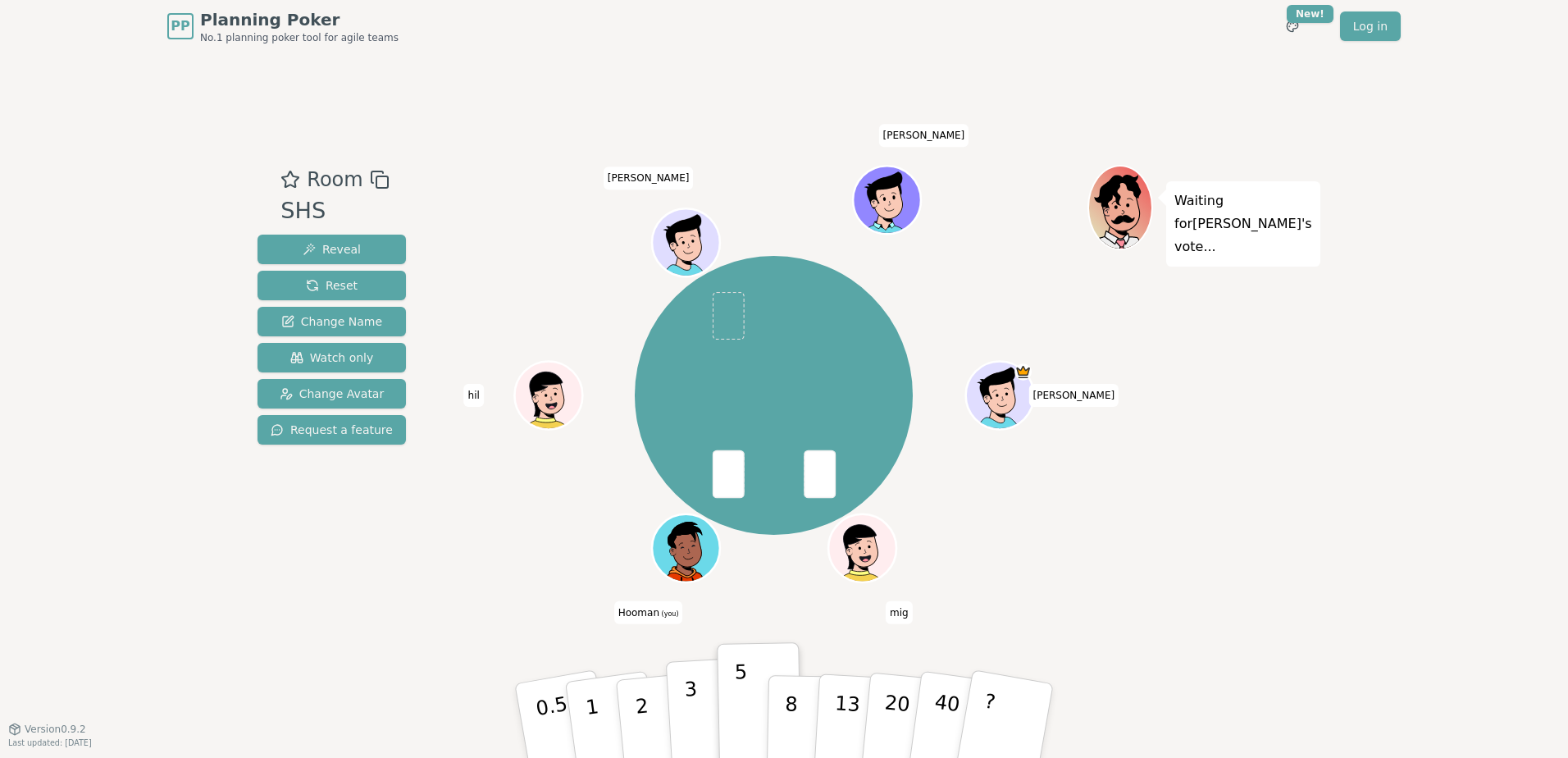
click at [695, 707] on p "3" at bounding box center [693, 722] width 18 height 90
click at [686, 707] on p "3" at bounding box center [693, 722] width 18 height 90
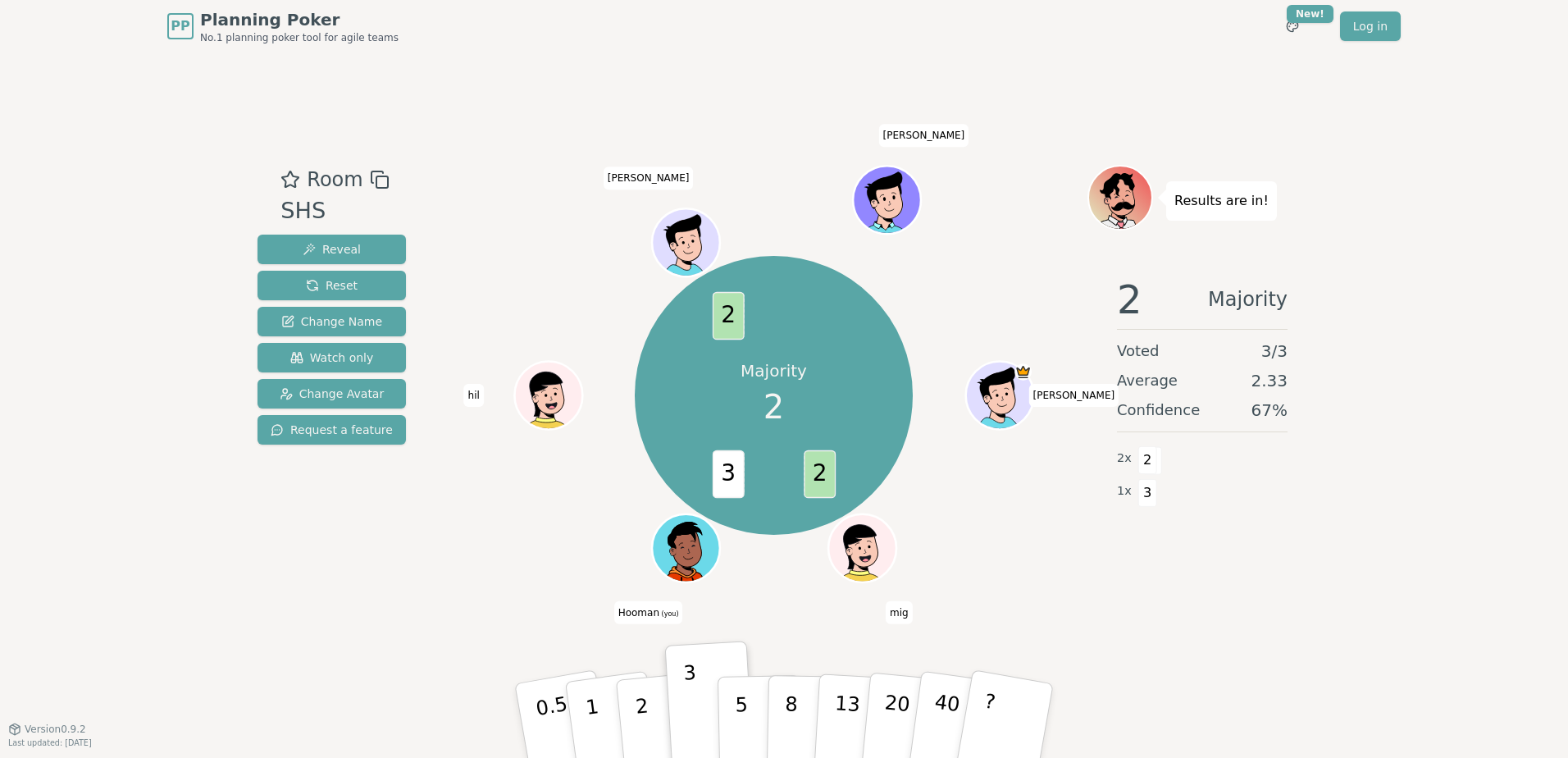
click at [638, 709] on p "2" at bounding box center [645, 738] width 21 height 90
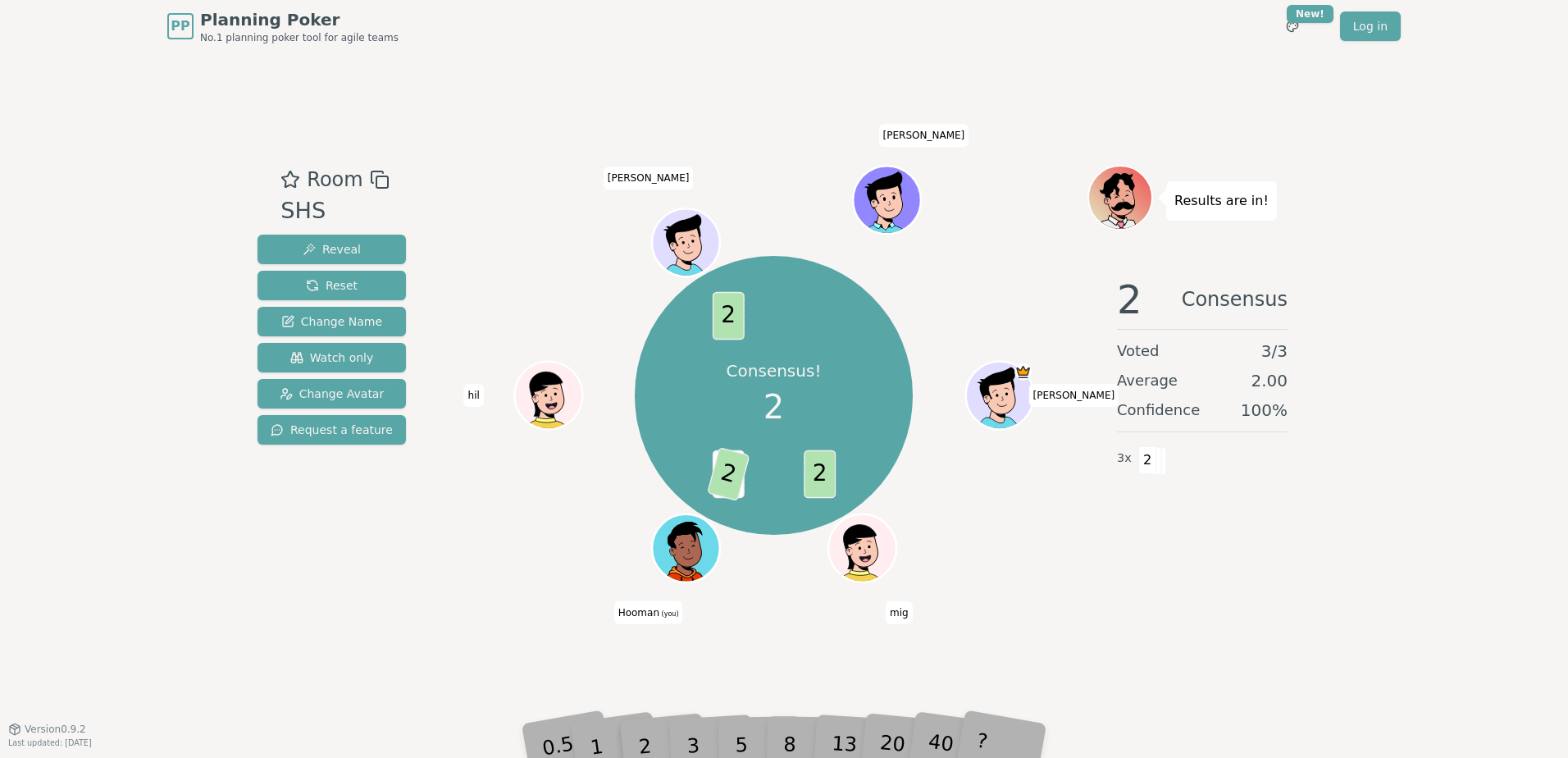
click at [472, 575] on div "Consensus! 2 2 3 2 2 [PERSON_NAME] mig [PERSON_NAME] (you) hil [PERSON_NAME]" at bounding box center [773, 395] width 627 height 402
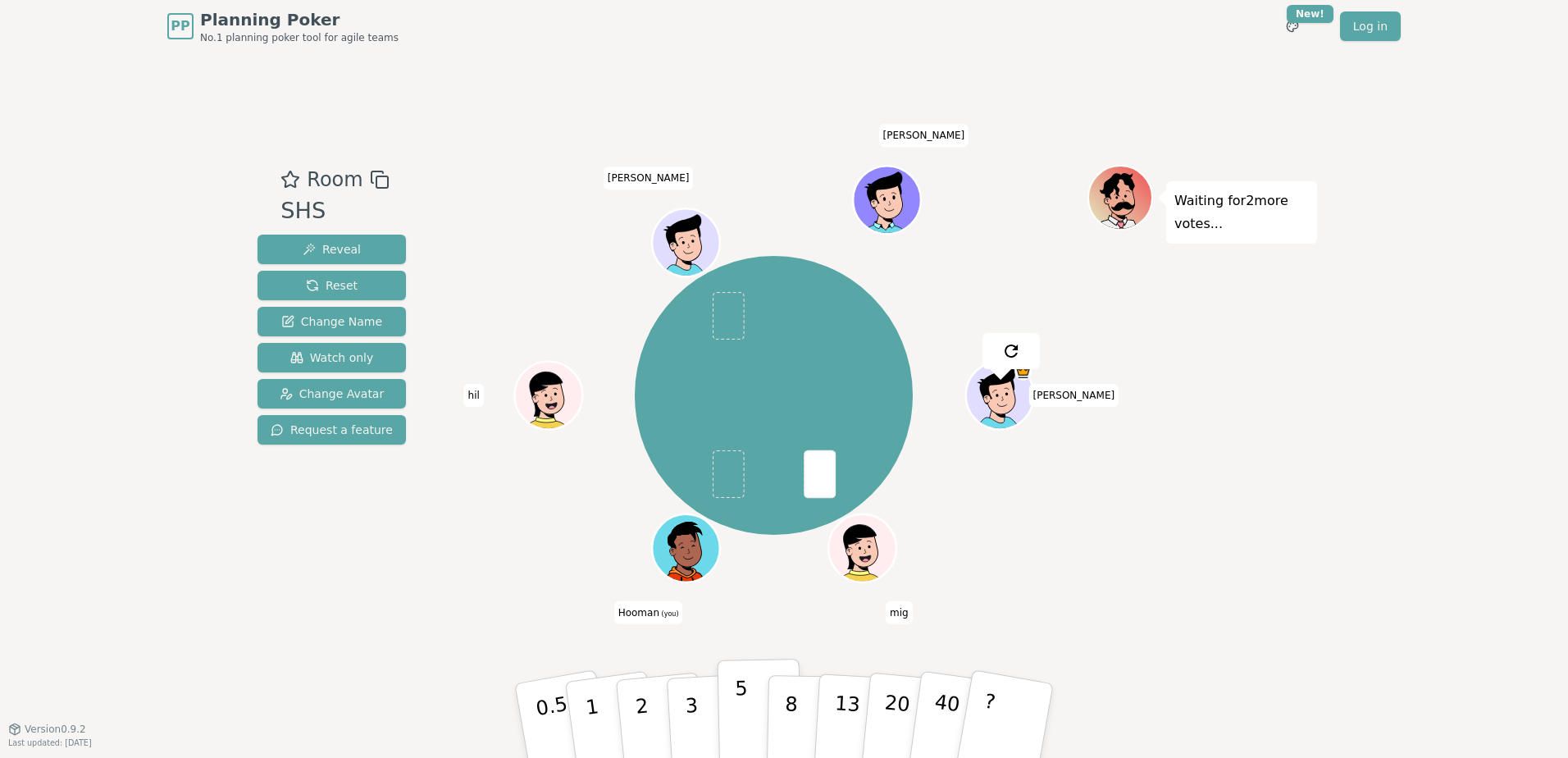
click at [747, 715] on button "5" at bounding box center [759, 721] width 85 height 125
click at [782, 700] on button "8" at bounding box center [809, 721] width 85 height 125
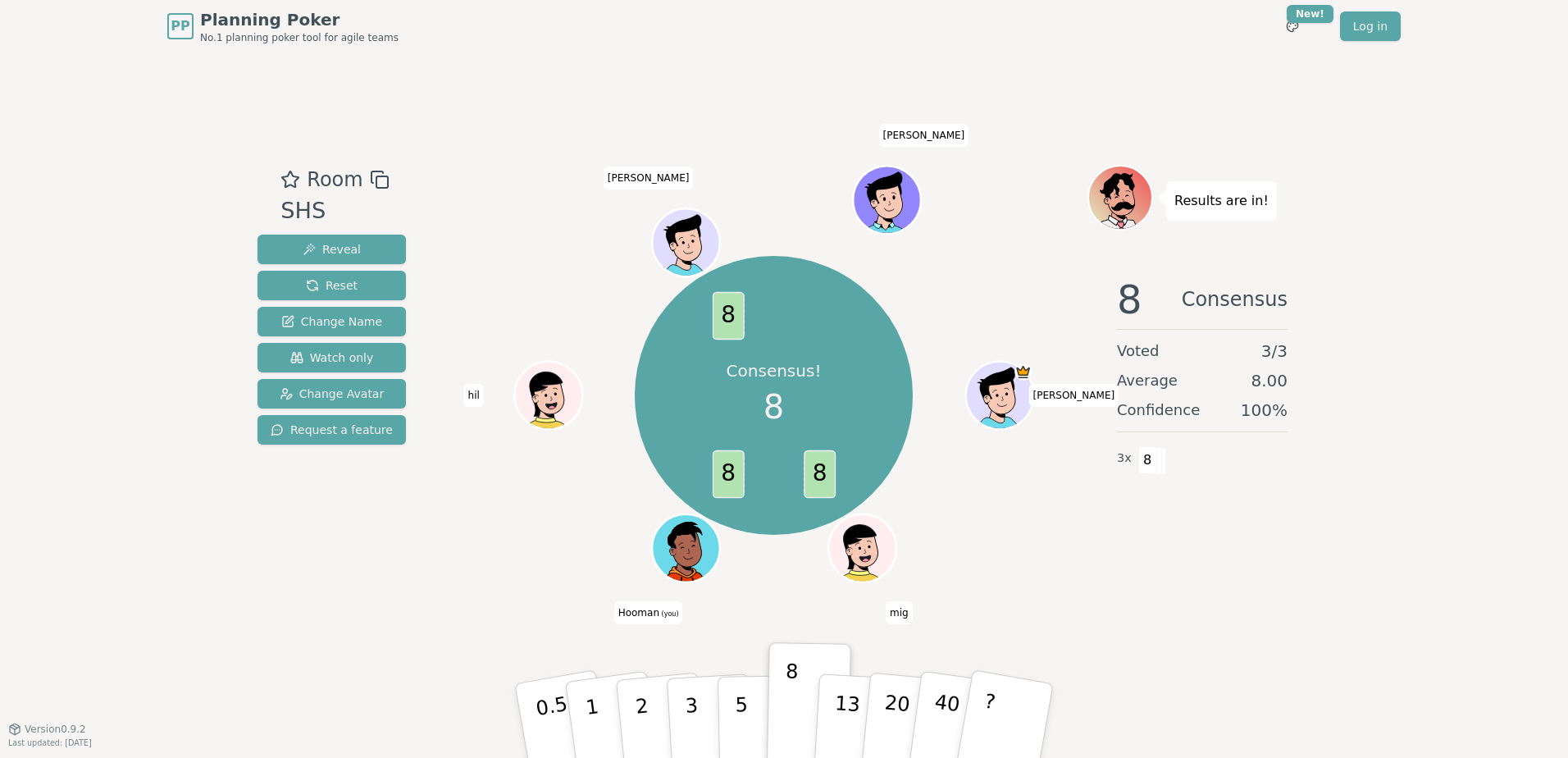
click at [522, 536] on div "Consensus! 8 8 8 8 [PERSON_NAME] mig [PERSON_NAME] (you) hil [PERSON_NAME]" at bounding box center [773, 395] width 627 height 402
click at [507, 551] on div "Consensus! 8 8 8 8 [PERSON_NAME] mig [PERSON_NAME] (you) hil [PERSON_NAME]" at bounding box center [773, 395] width 627 height 402
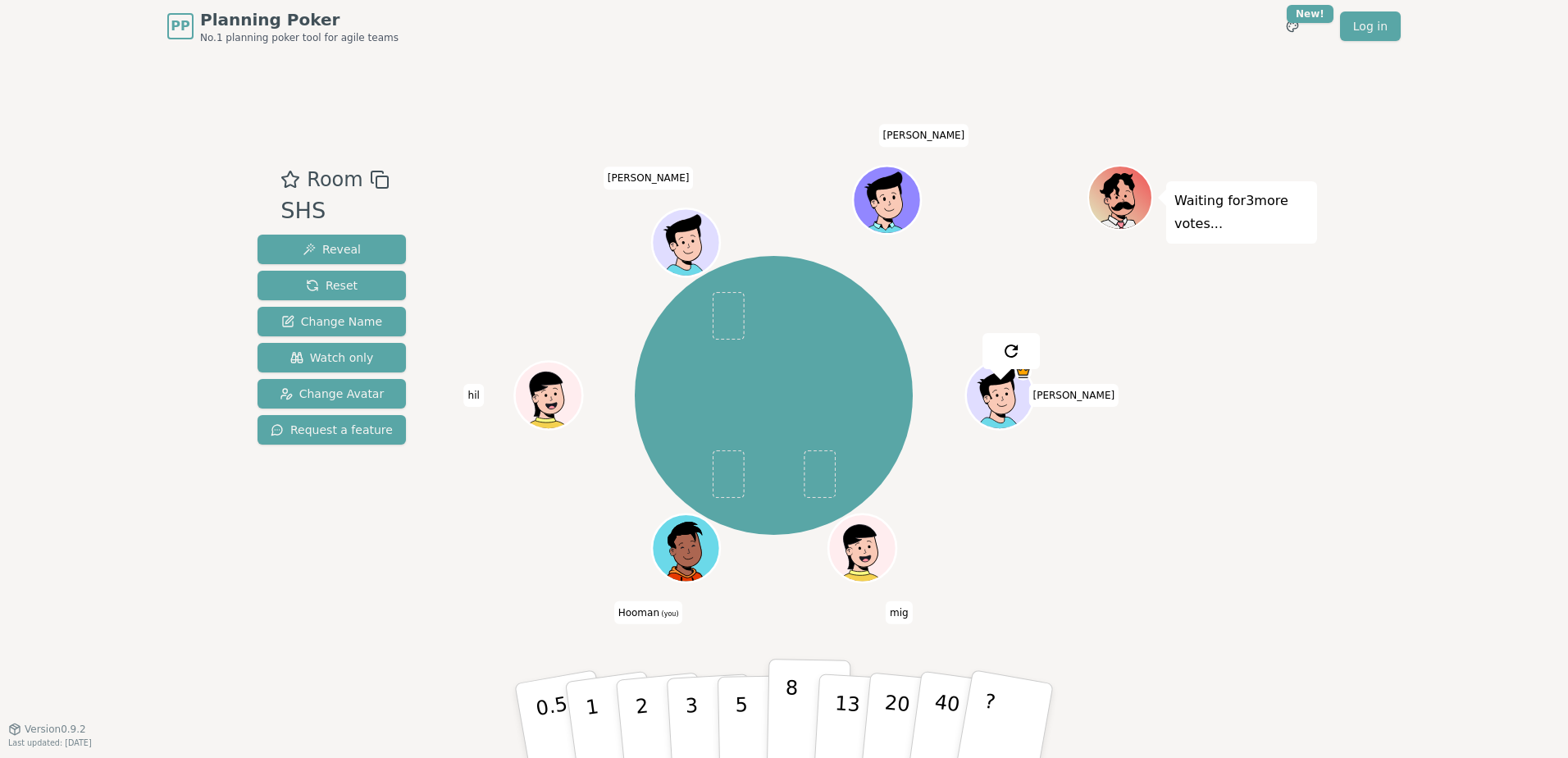
click at [791, 701] on p "8" at bounding box center [791, 720] width 14 height 89
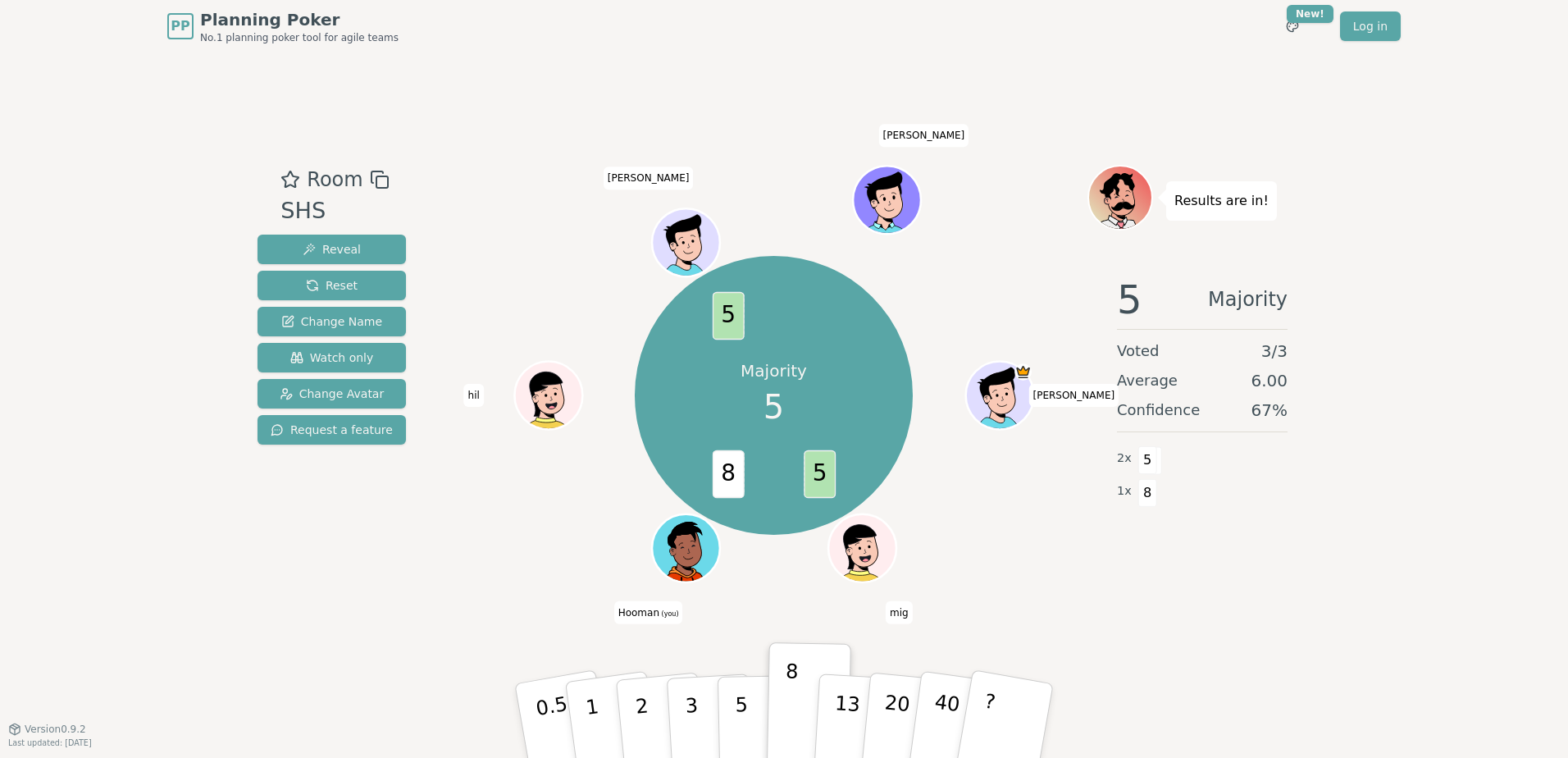
click at [506, 565] on div "Majority 5 5 8 5 [PERSON_NAME] mig [PERSON_NAME] (you) hil [PERSON_NAME]" at bounding box center [773, 395] width 627 height 402
click at [693, 721] on p "3" at bounding box center [693, 722] width 18 height 90
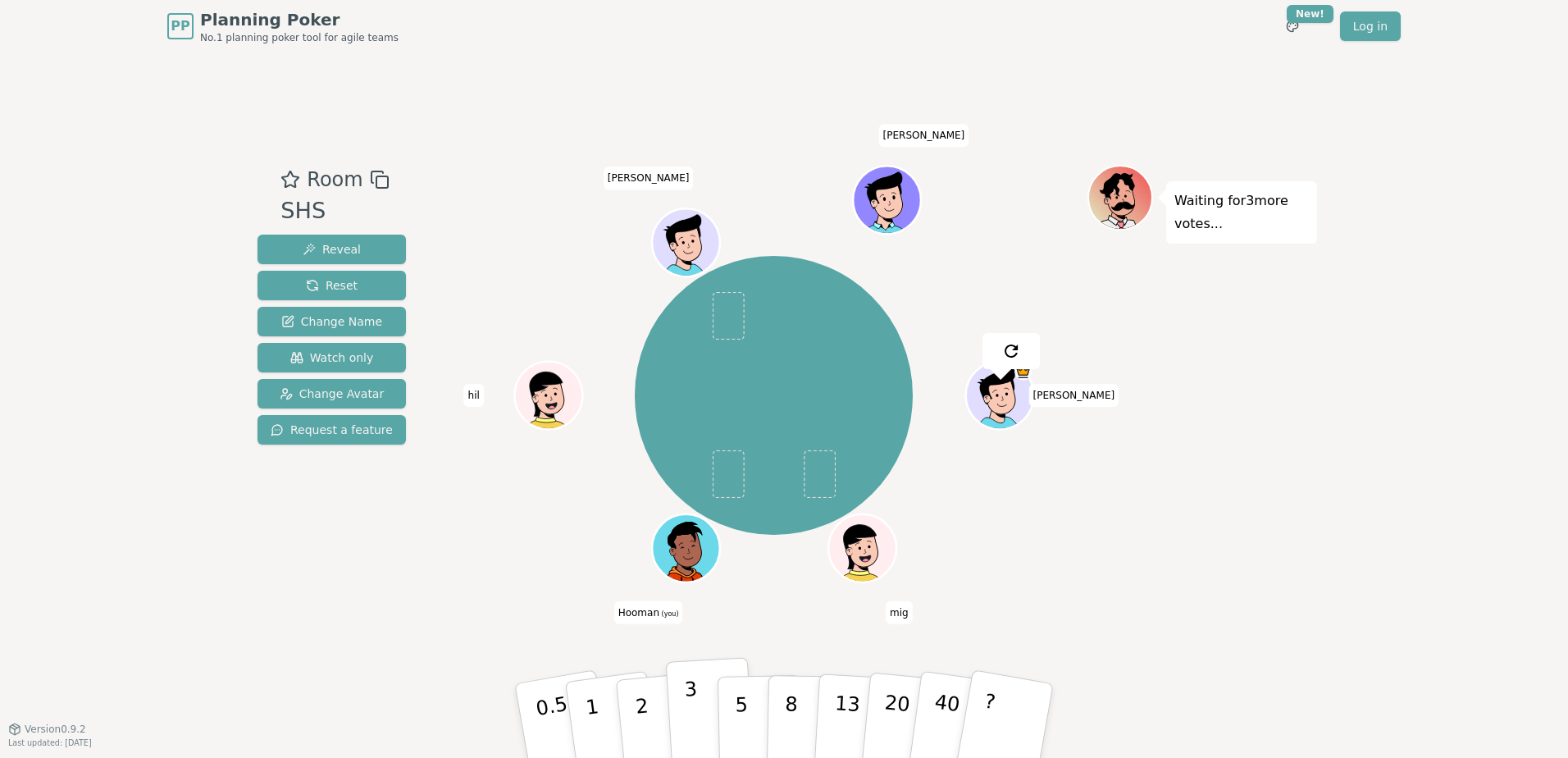
click at [685, 711] on p "3" at bounding box center [693, 722] width 18 height 90
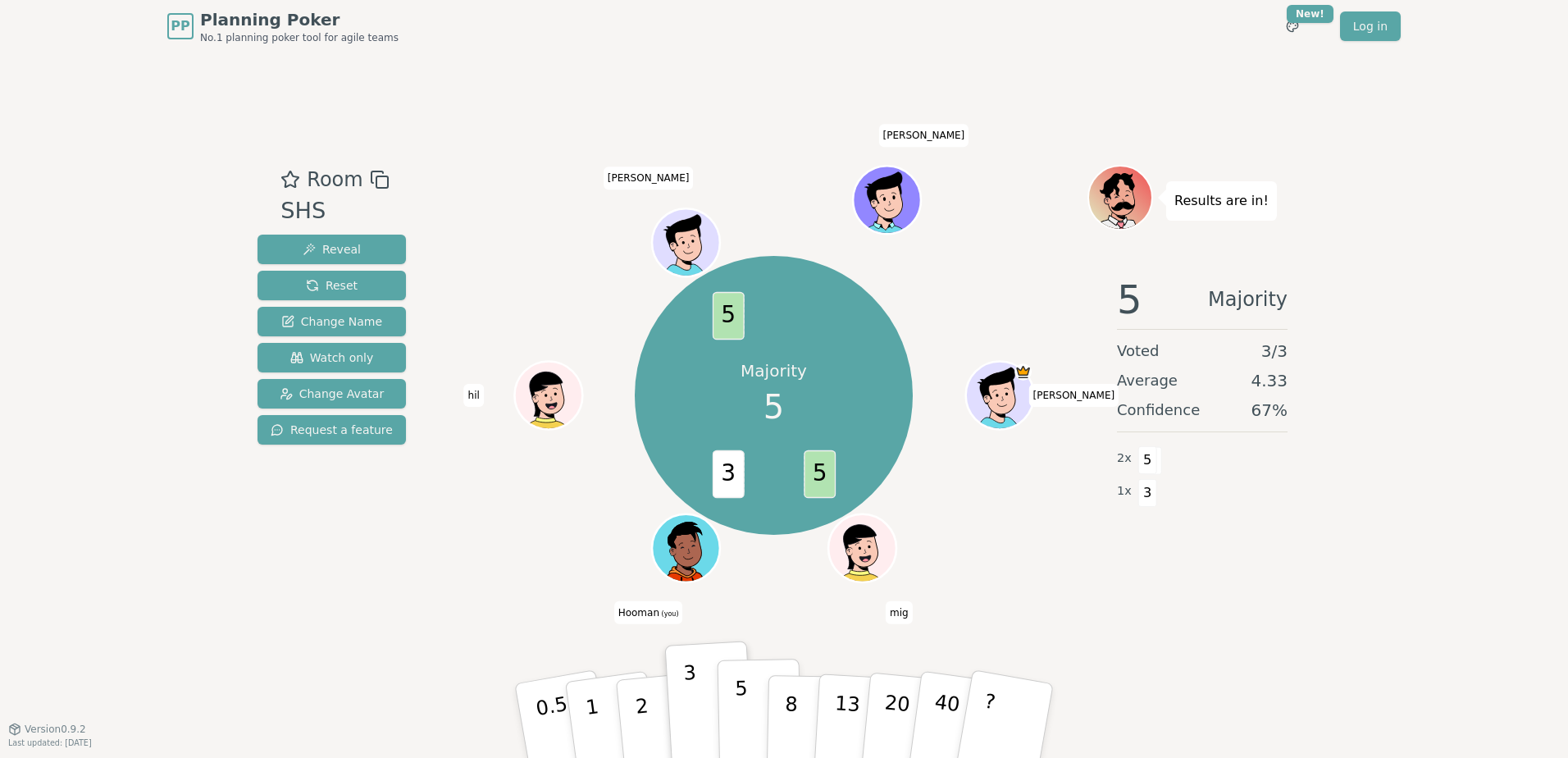
click at [752, 720] on button "5" at bounding box center [759, 721] width 85 height 125
